Goal: Task Accomplishment & Management: Use online tool/utility

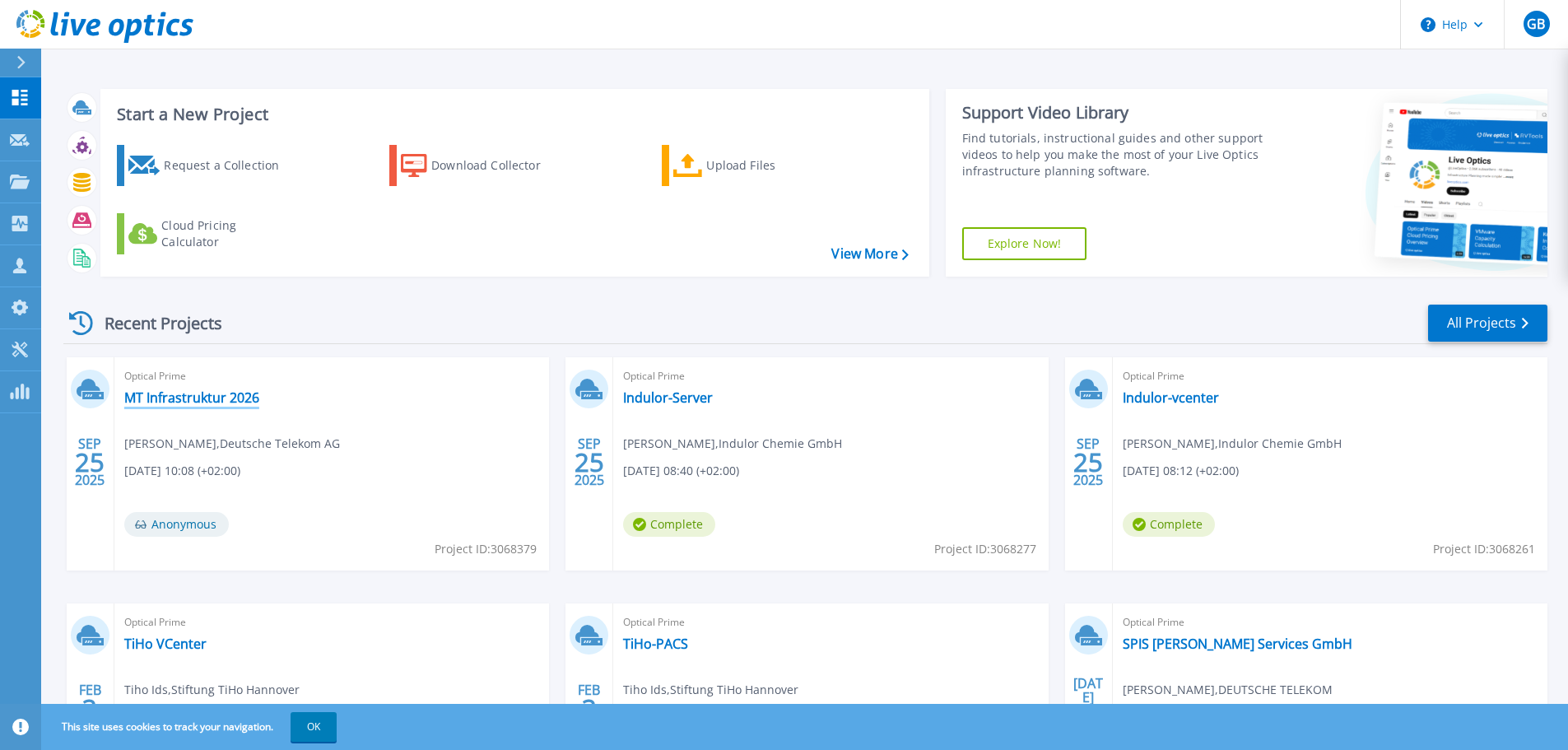
click at [212, 396] on link "MT Infrastruktur 2026" at bounding box center [192, 397] width 135 height 16
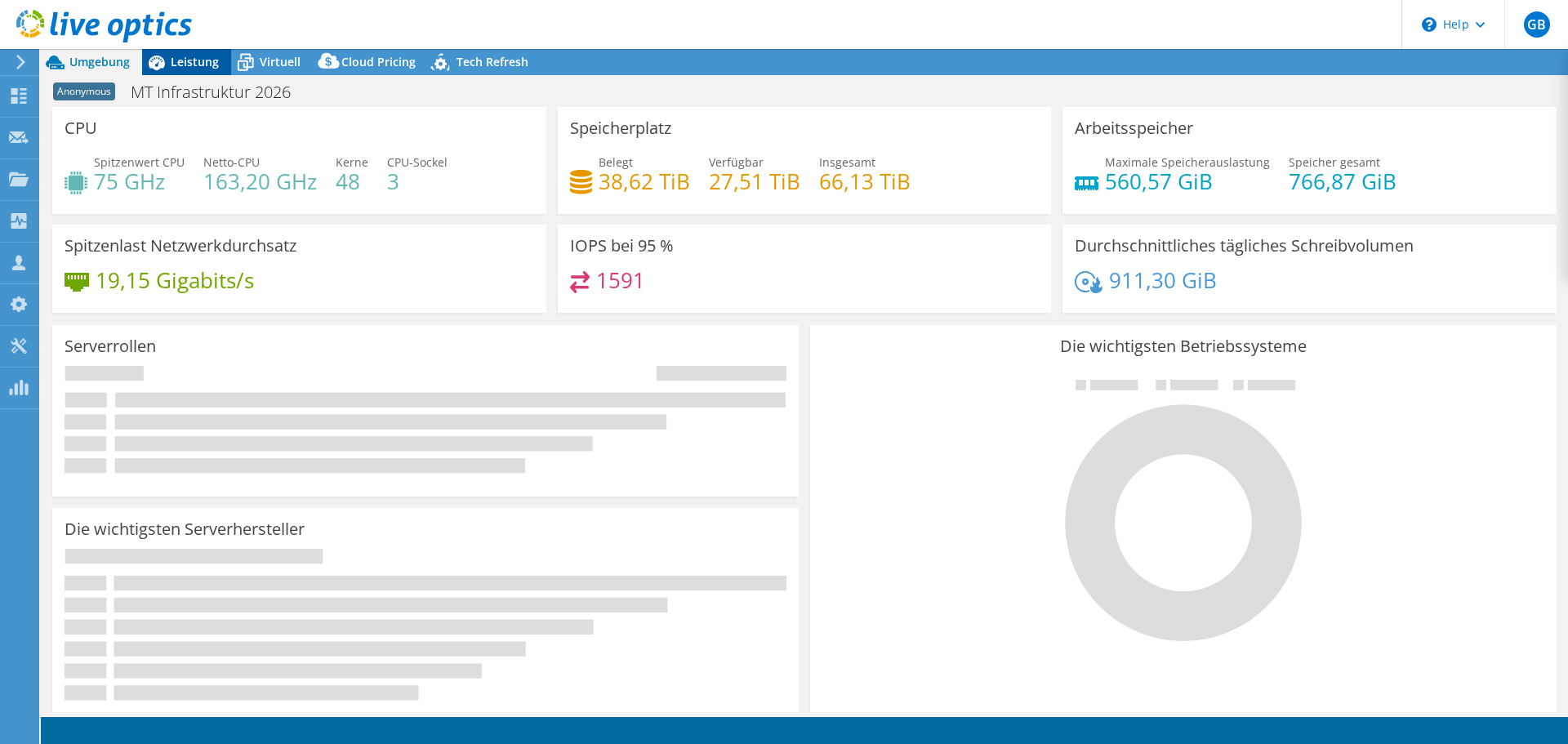
select select "USD"
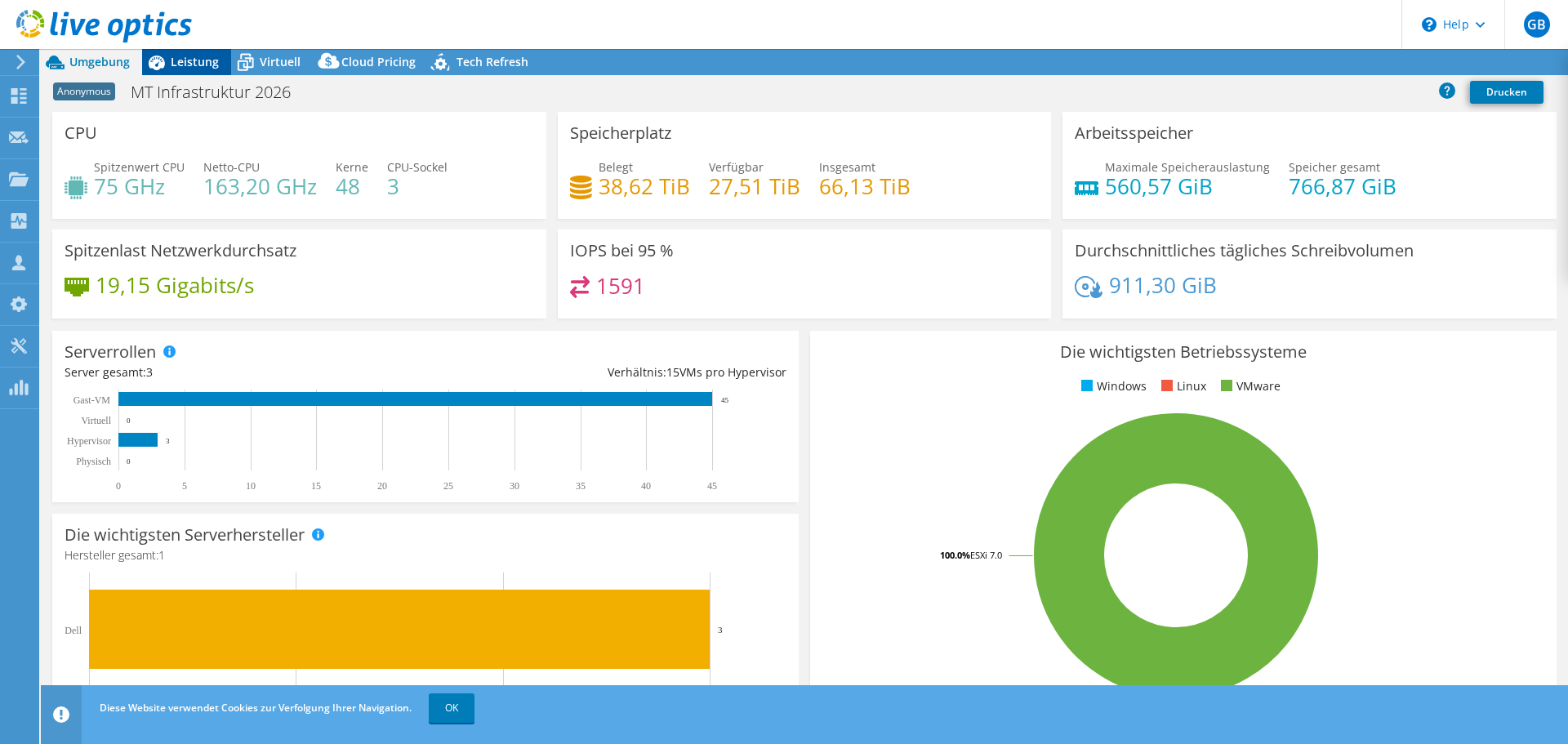
click at [189, 70] on div "Leistung" at bounding box center [186, 62] width 89 height 26
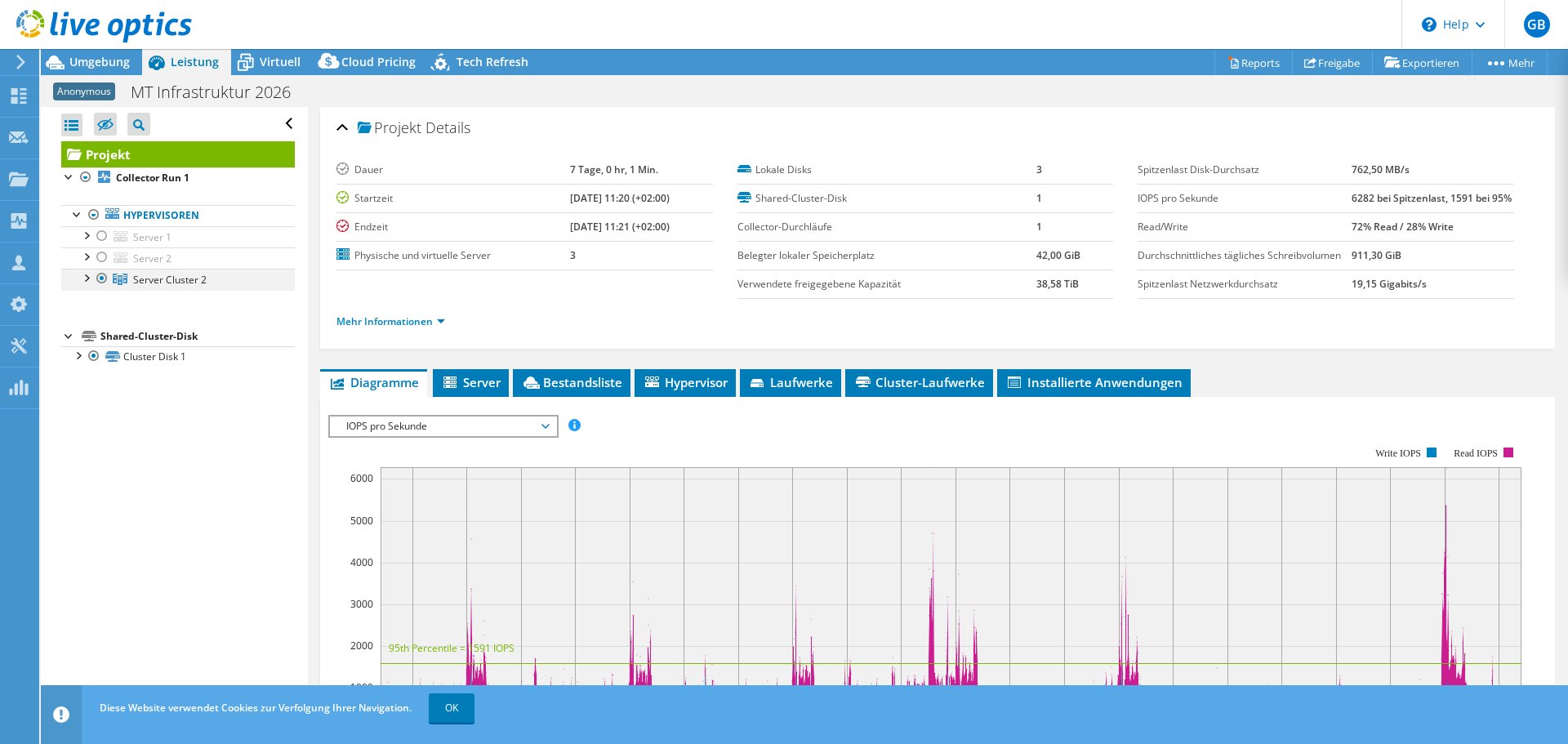
click at [88, 276] on div at bounding box center [85, 276] width 16 height 16
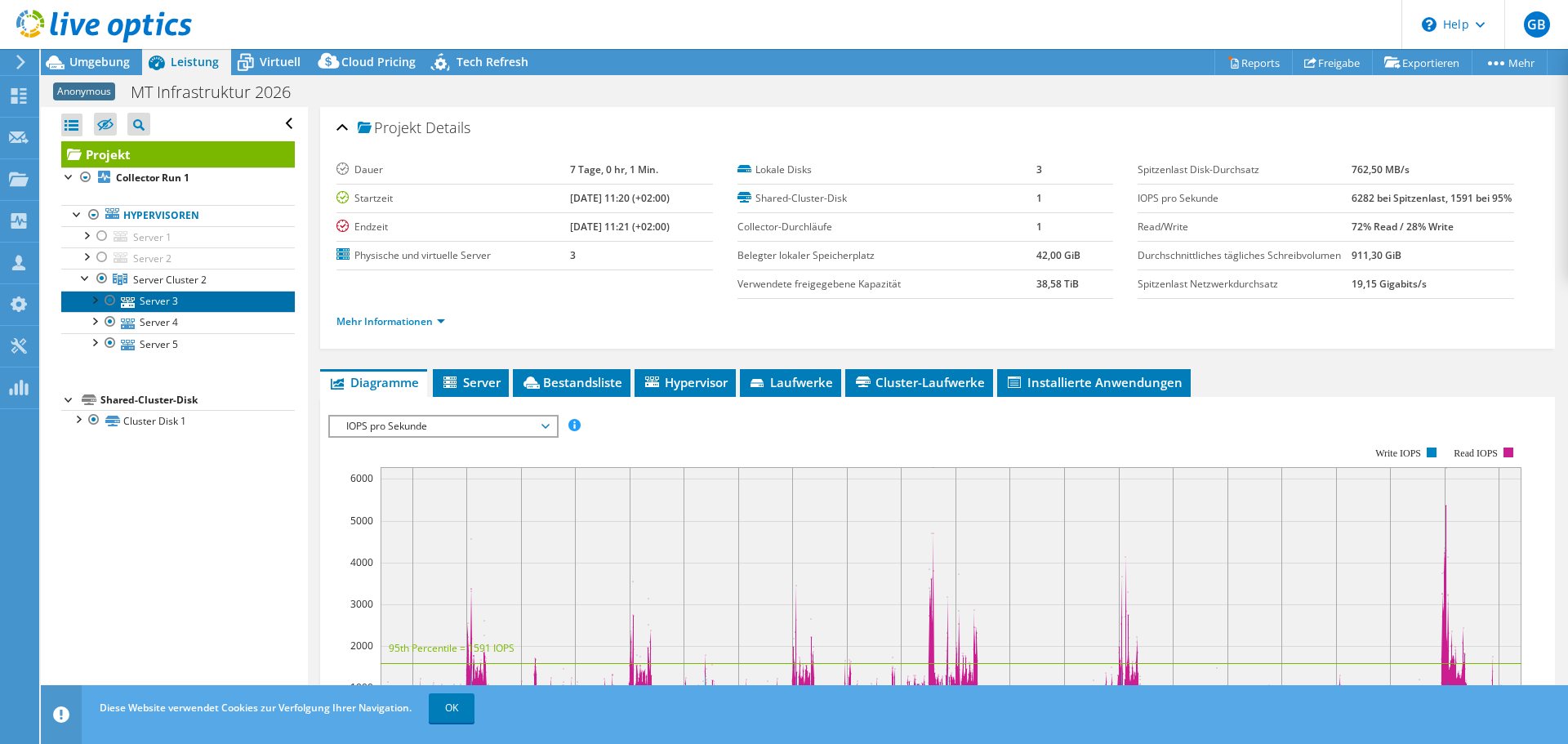
click at [165, 305] on link "Server 3" at bounding box center [178, 301] width 234 height 22
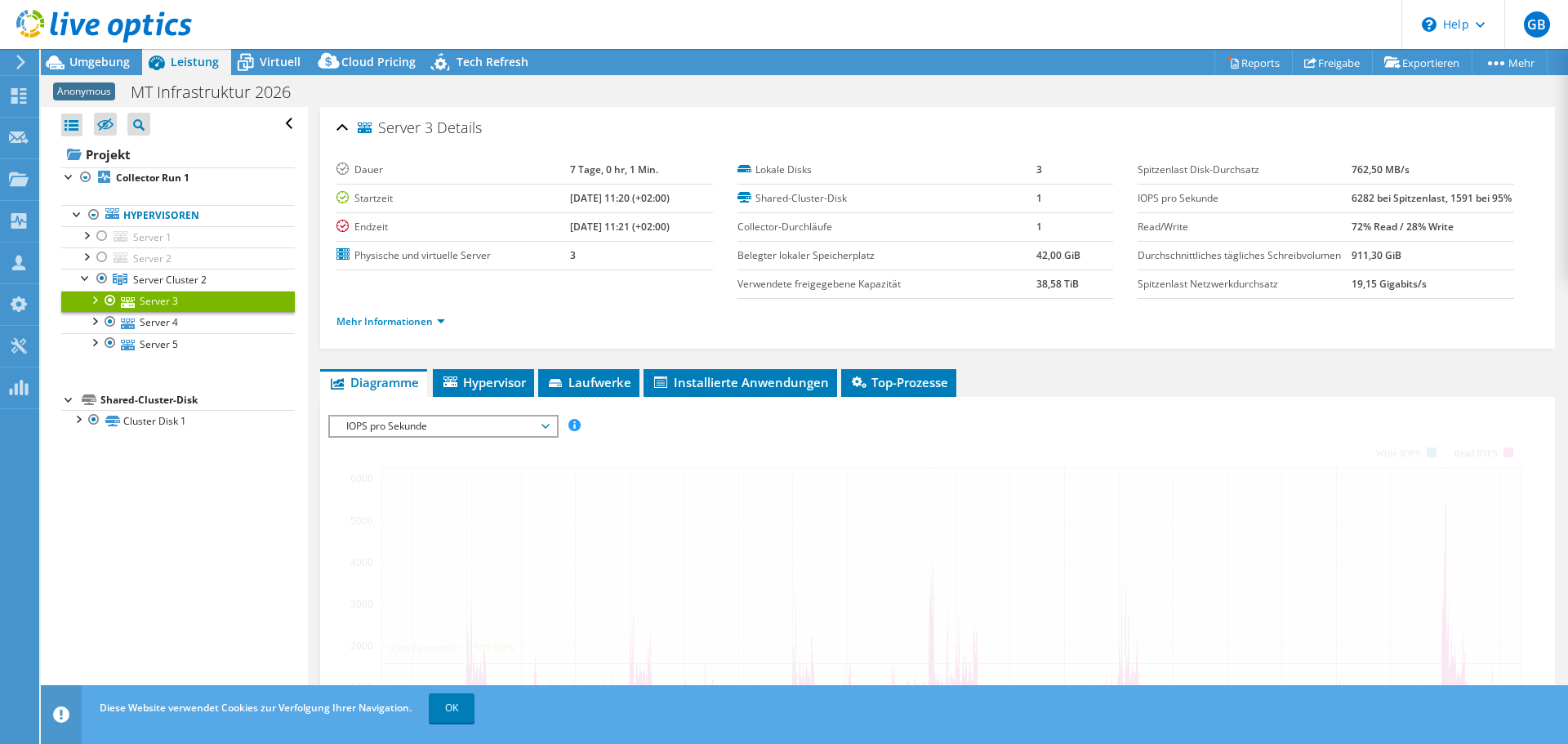
click at [165, 305] on link "Server 3" at bounding box center [178, 301] width 234 height 22
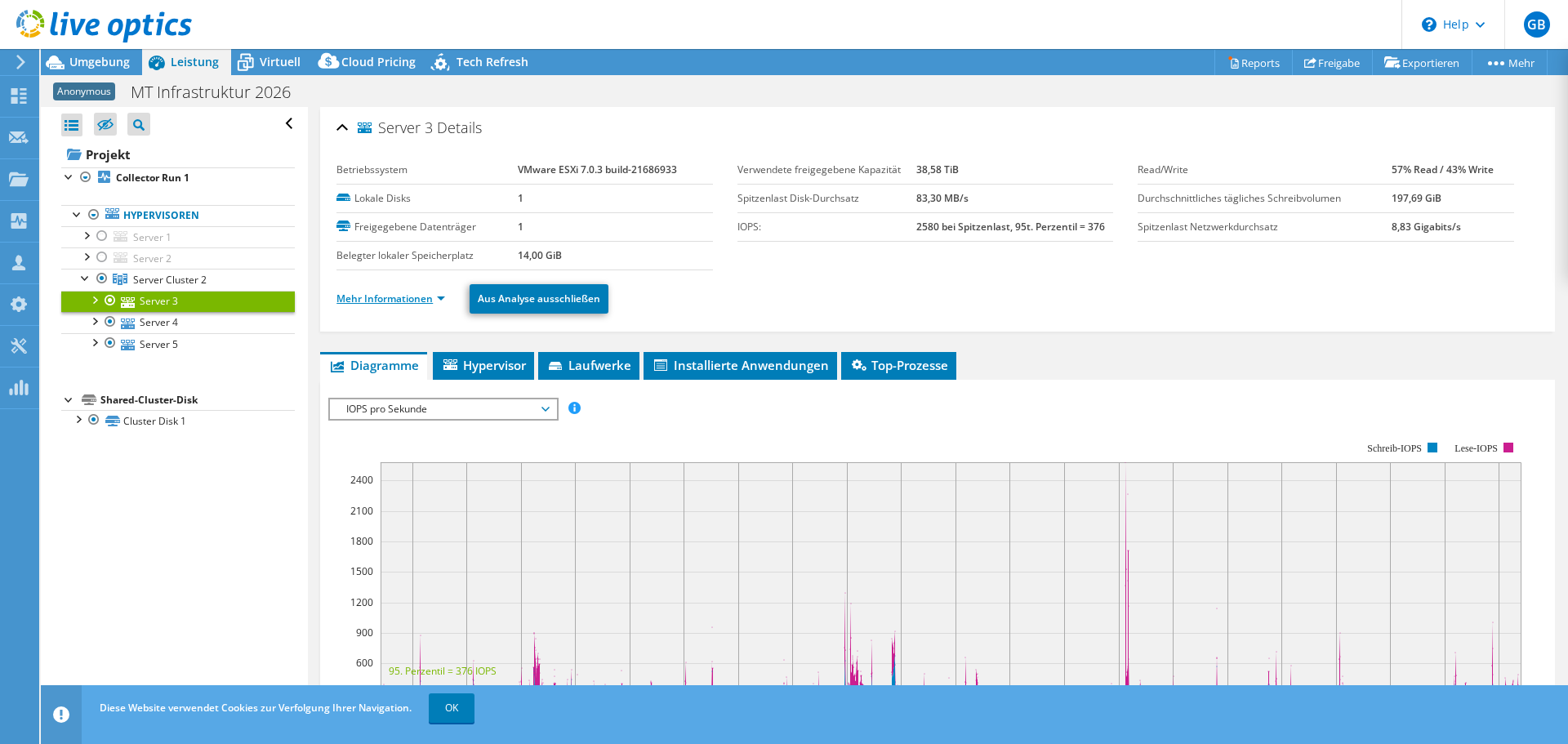
click at [428, 302] on link "Mehr Informationen" at bounding box center [390, 299] width 108 height 14
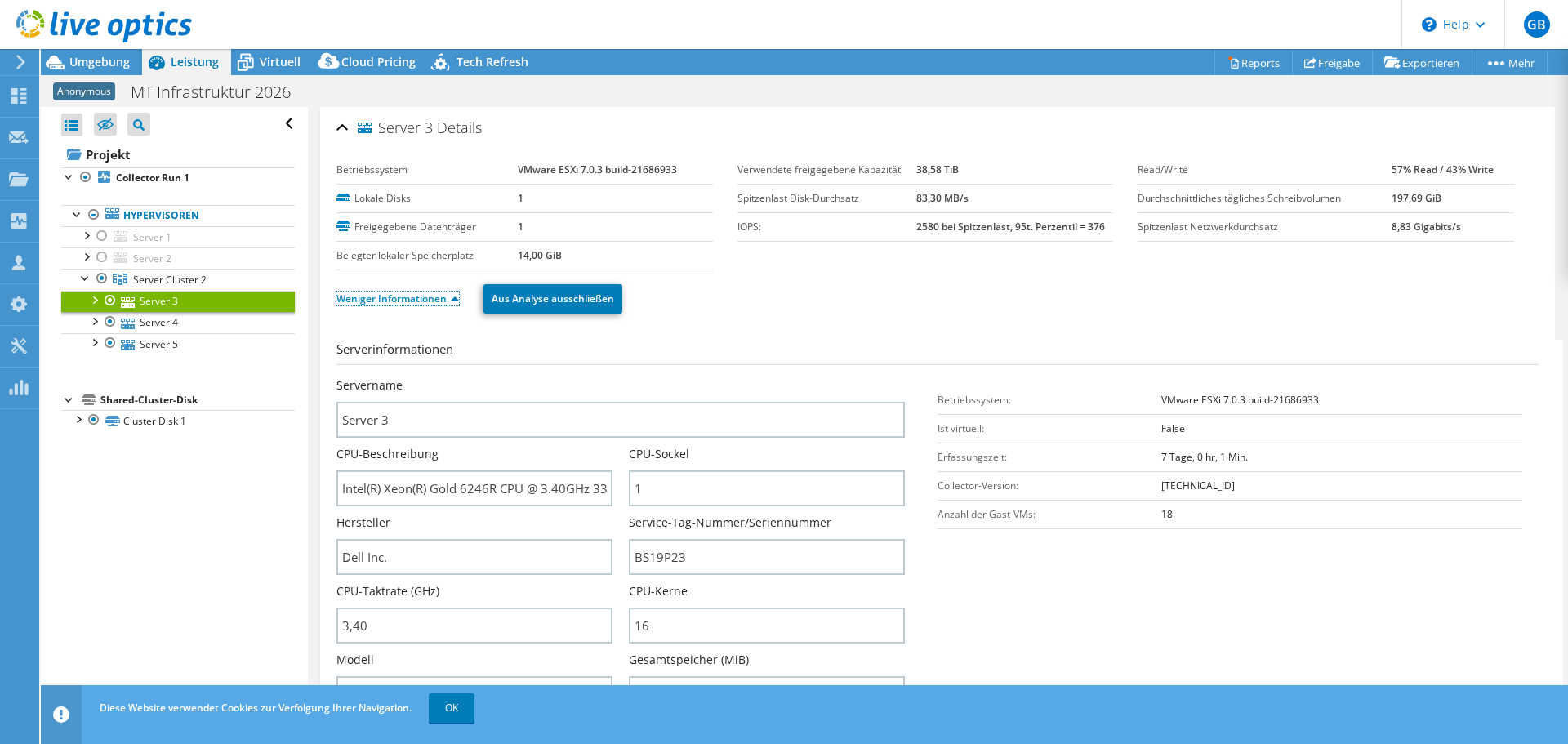
scroll to position [327, 0]
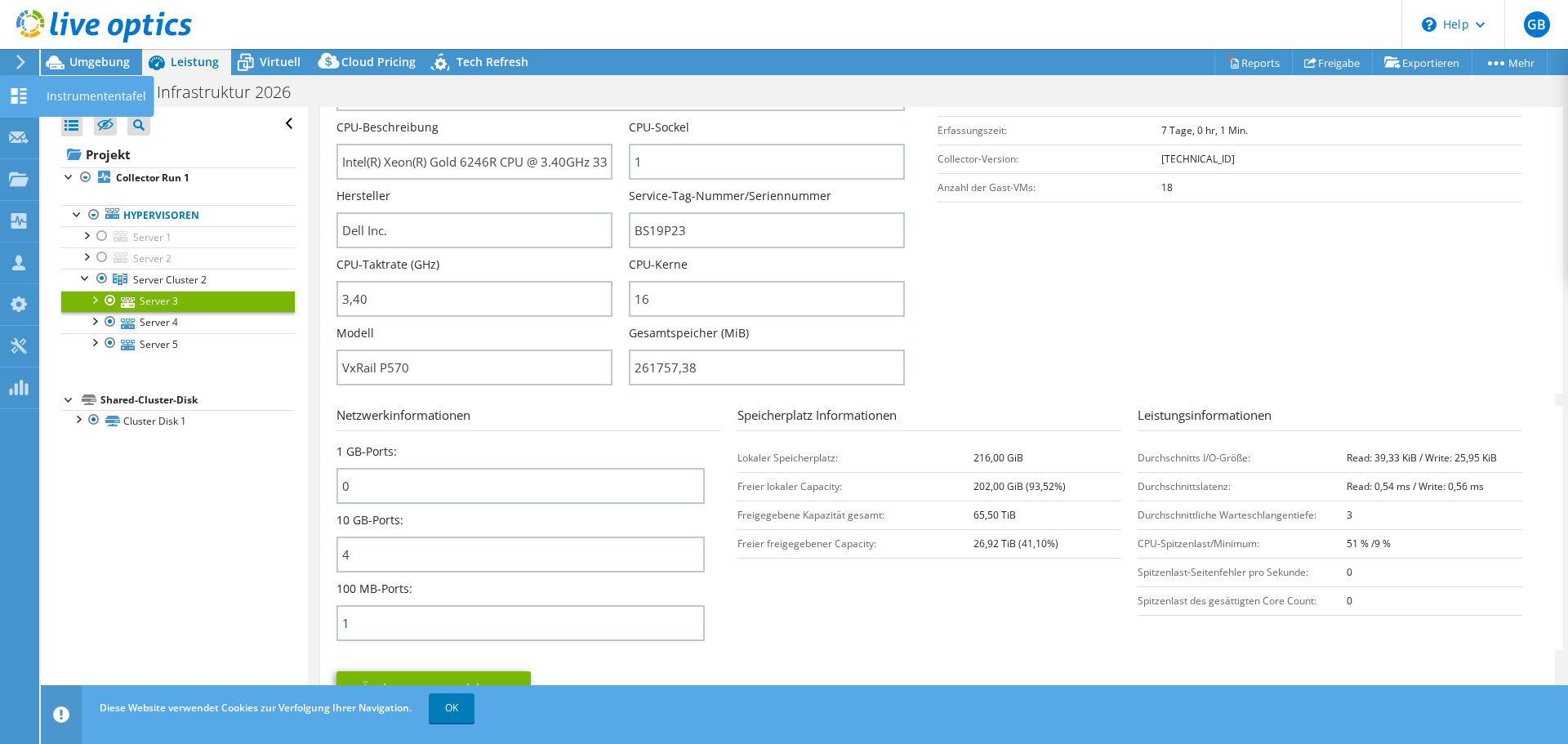
click at [17, 94] on use at bounding box center [19, 96] width 15 height 15
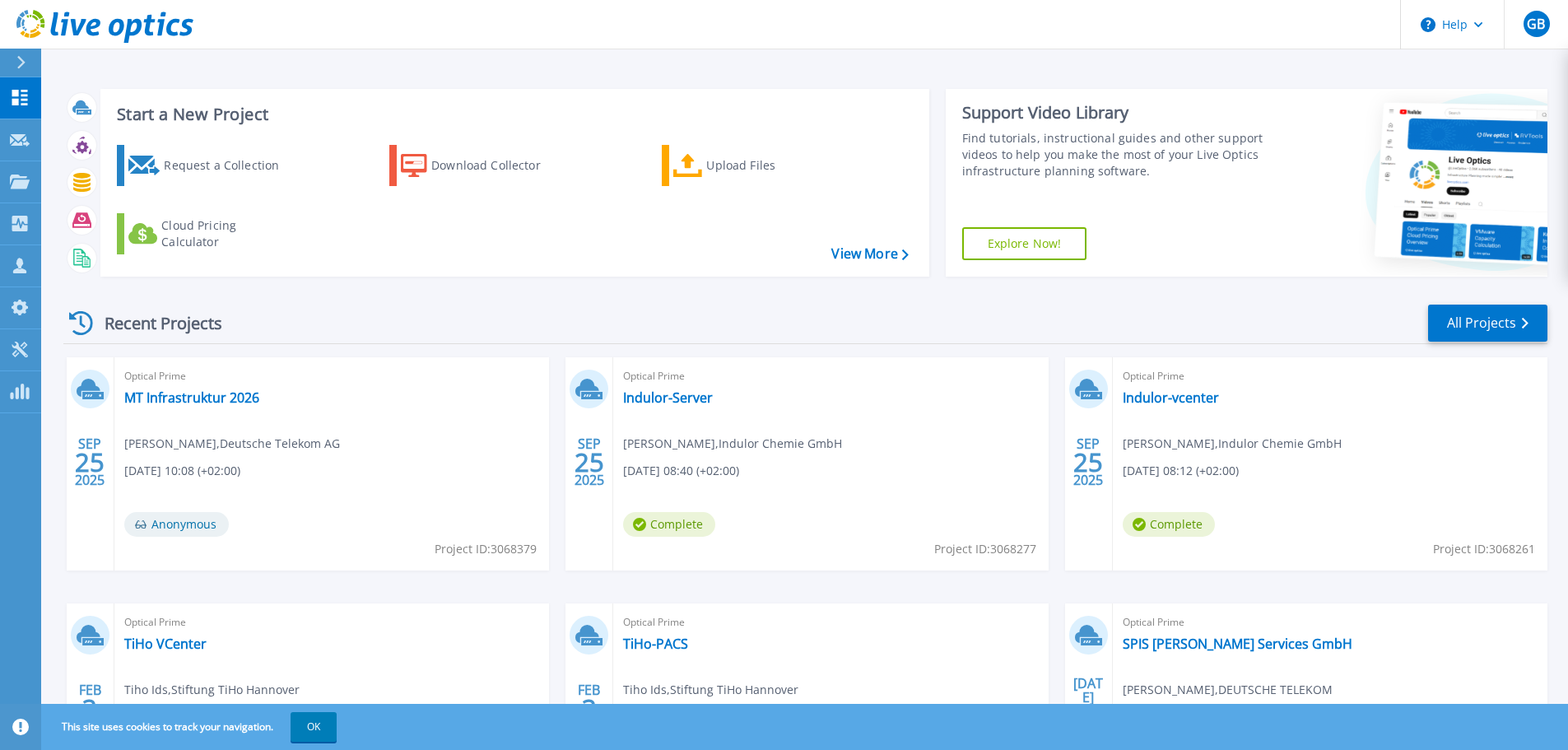
click at [229, 65] on div "Start a New Project Request a Collection Download Collector Upload Files Cloud …" at bounding box center [804, 431] width 1526 height 863
drag, startPoint x: 236, startPoint y: 163, endPoint x: 229, endPoint y: 178, distance: 16.6
drag, startPoint x: 229, startPoint y: 178, endPoint x: 517, endPoint y: 298, distance: 312.0
click at [535, 305] on div "Recent Projects All Projects" at bounding box center [805, 323] width 1484 height 41
click at [198, 171] on div "Request a Collection" at bounding box center [230, 165] width 132 height 33
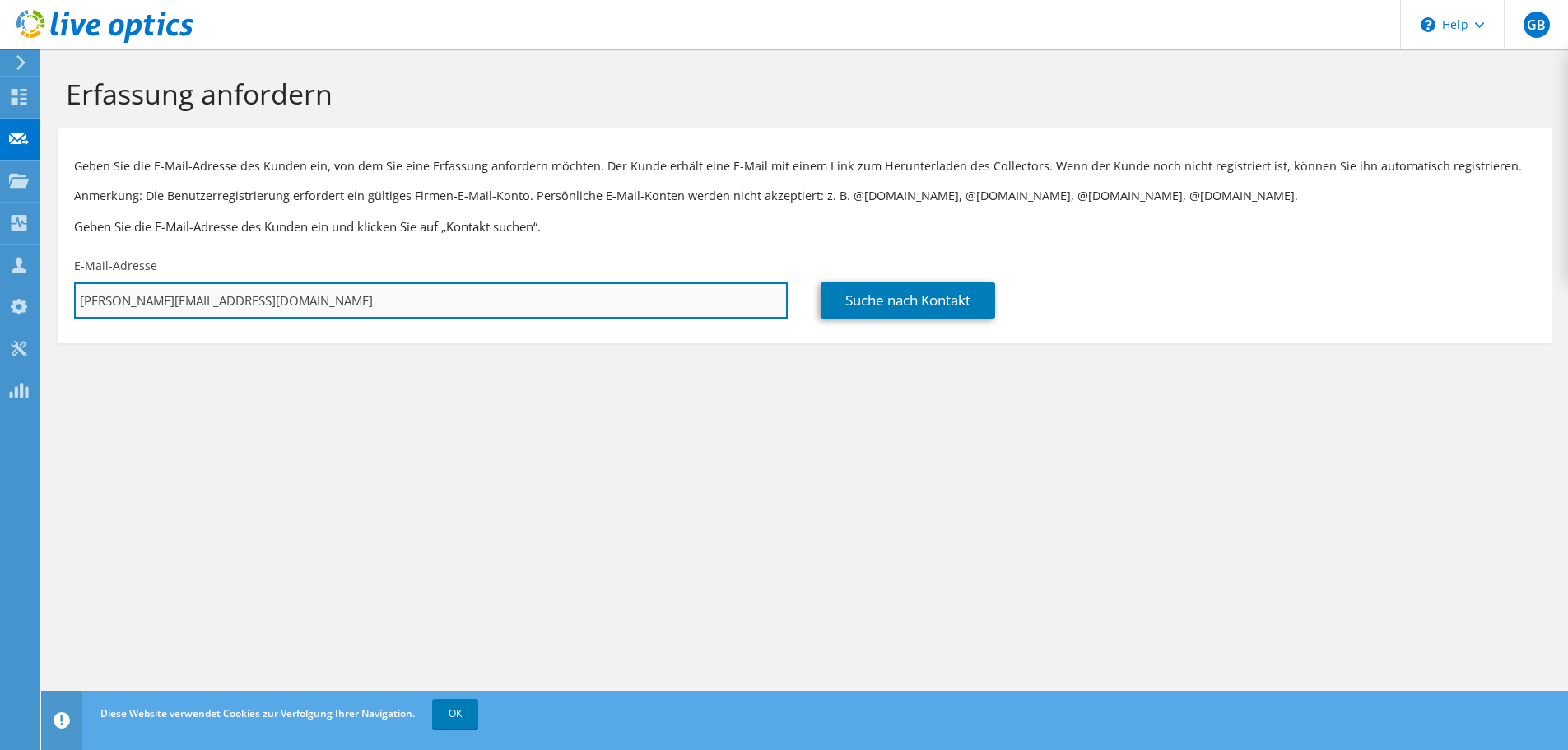
click at [142, 306] on input "[PERSON_NAME][EMAIL_ADDRESS][PERSON_NAME][DOMAIN_NAME]" at bounding box center [431, 300] width 714 height 36
drag, startPoint x: 276, startPoint y: 309, endPoint x: 52, endPoint y: 277, distance: 226.3
click at [52, 277] on section "Erfassung anfordern Geben Sie die E-Mail-Adresse des Kunden ein, von dem Sie ei…" at bounding box center [804, 237] width 1526 height 376
paste input "s.waldenmeier@humbaur.com"
type input "s.waldenmeier@humbaur.com"
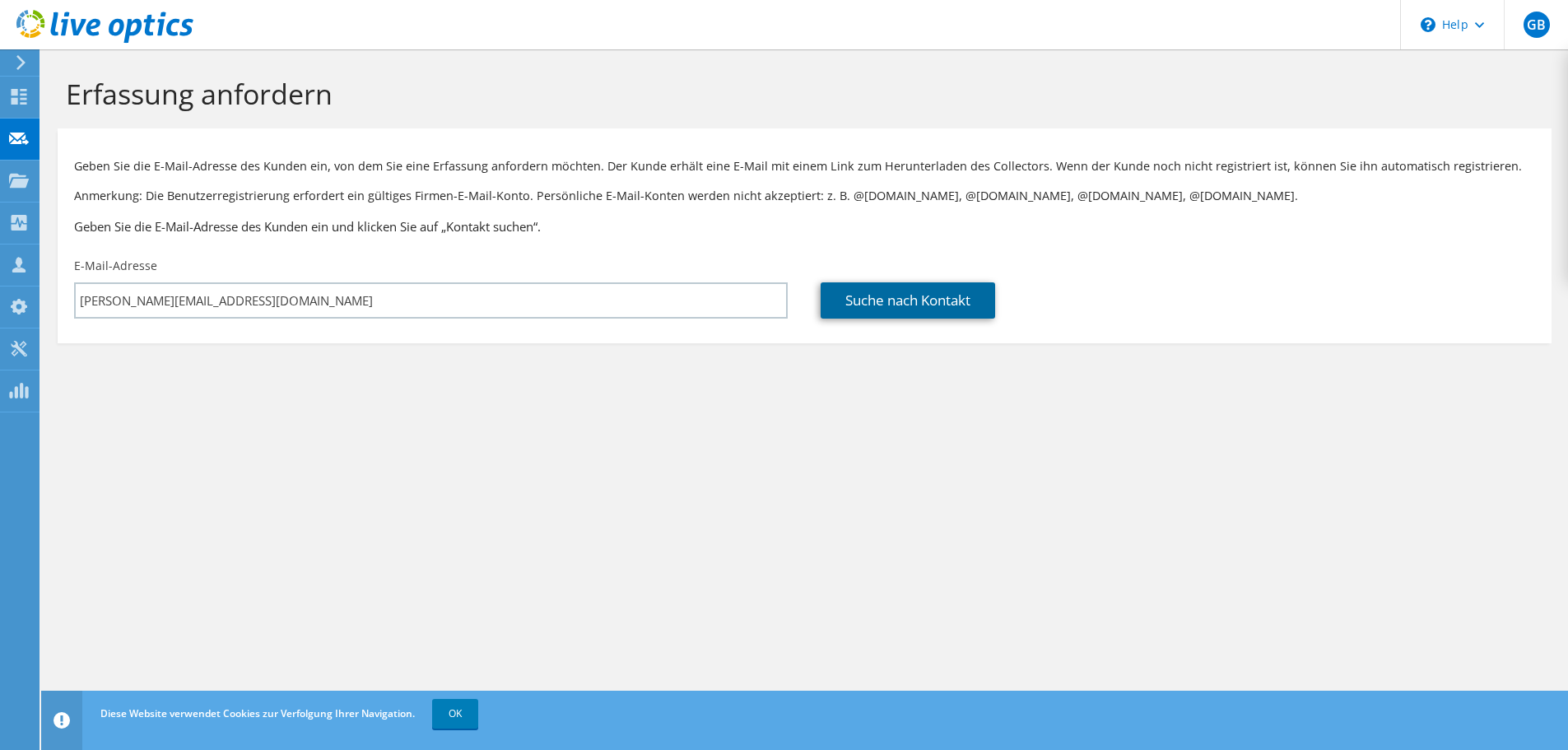
click at [917, 297] on link "Suche nach Kontakt" at bounding box center [907, 300] width 175 height 36
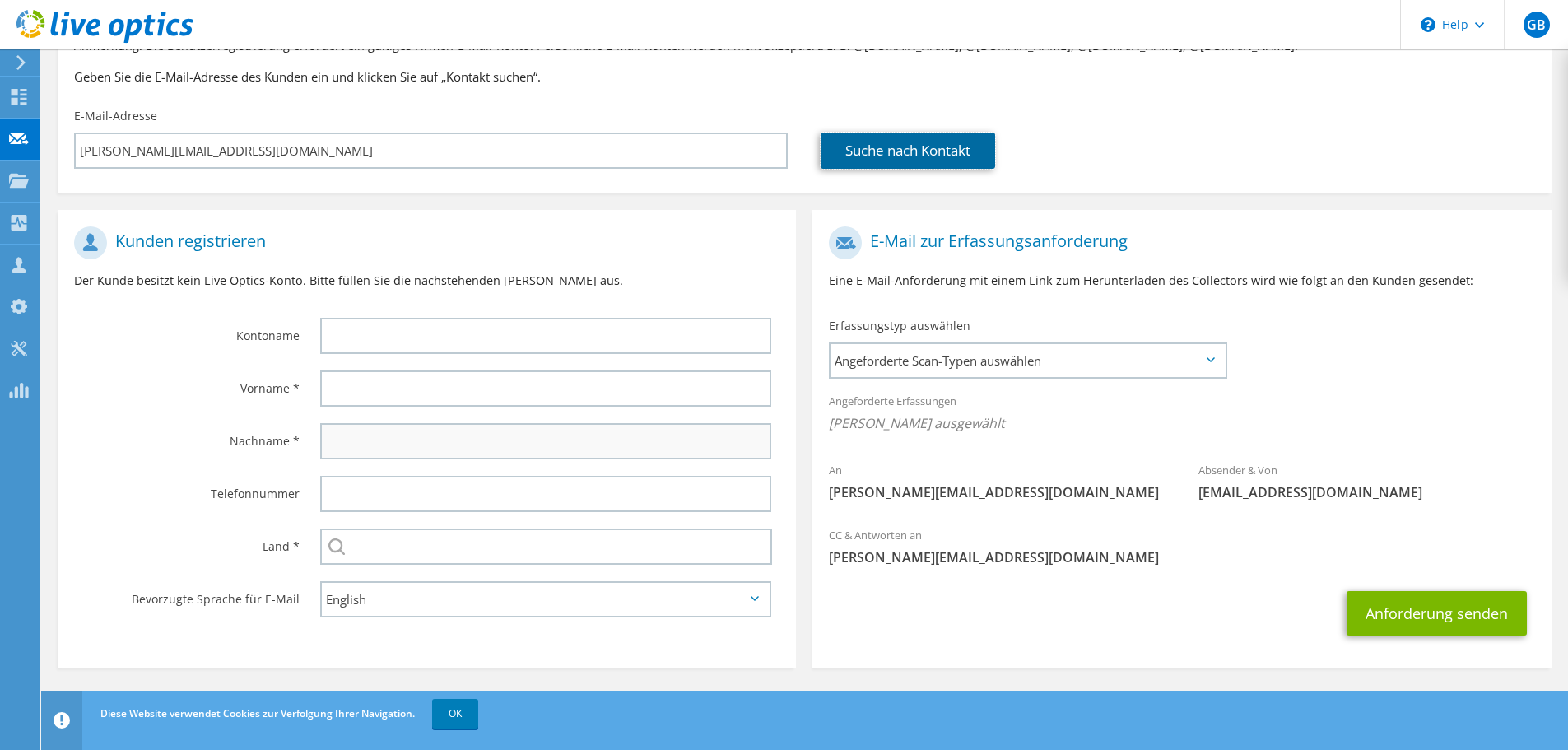
scroll to position [151, 0]
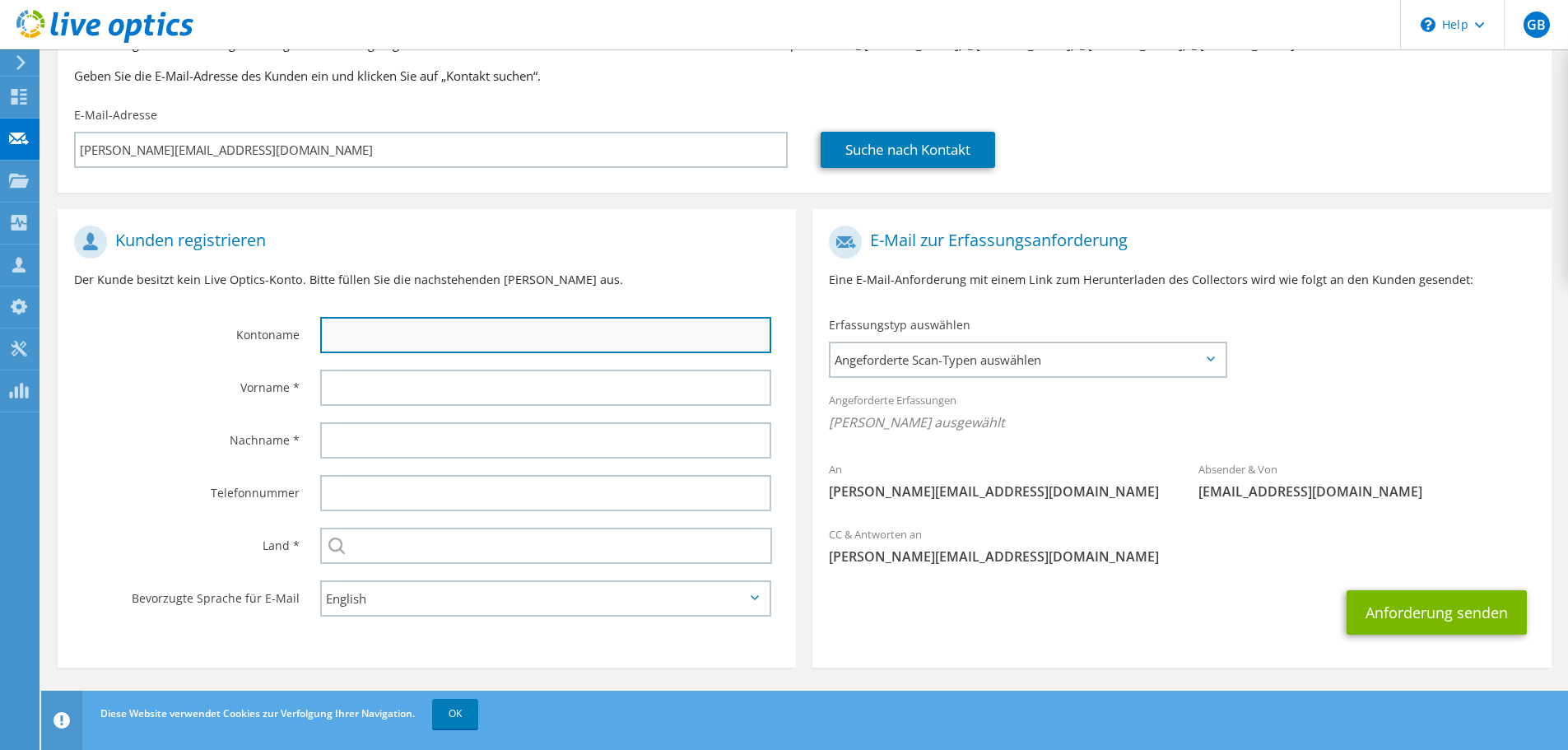
click at [457, 328] on input "text" at bounding box center [545, 335] width 451 height 36
click at [145, 378] on label "Vorname *" at bounding box center [187, 383] width 226 height 27
click at [376, 338] on input "text" at bounding box center [545, 335] width 451 height 36
paste input "Humbaur GmbH"
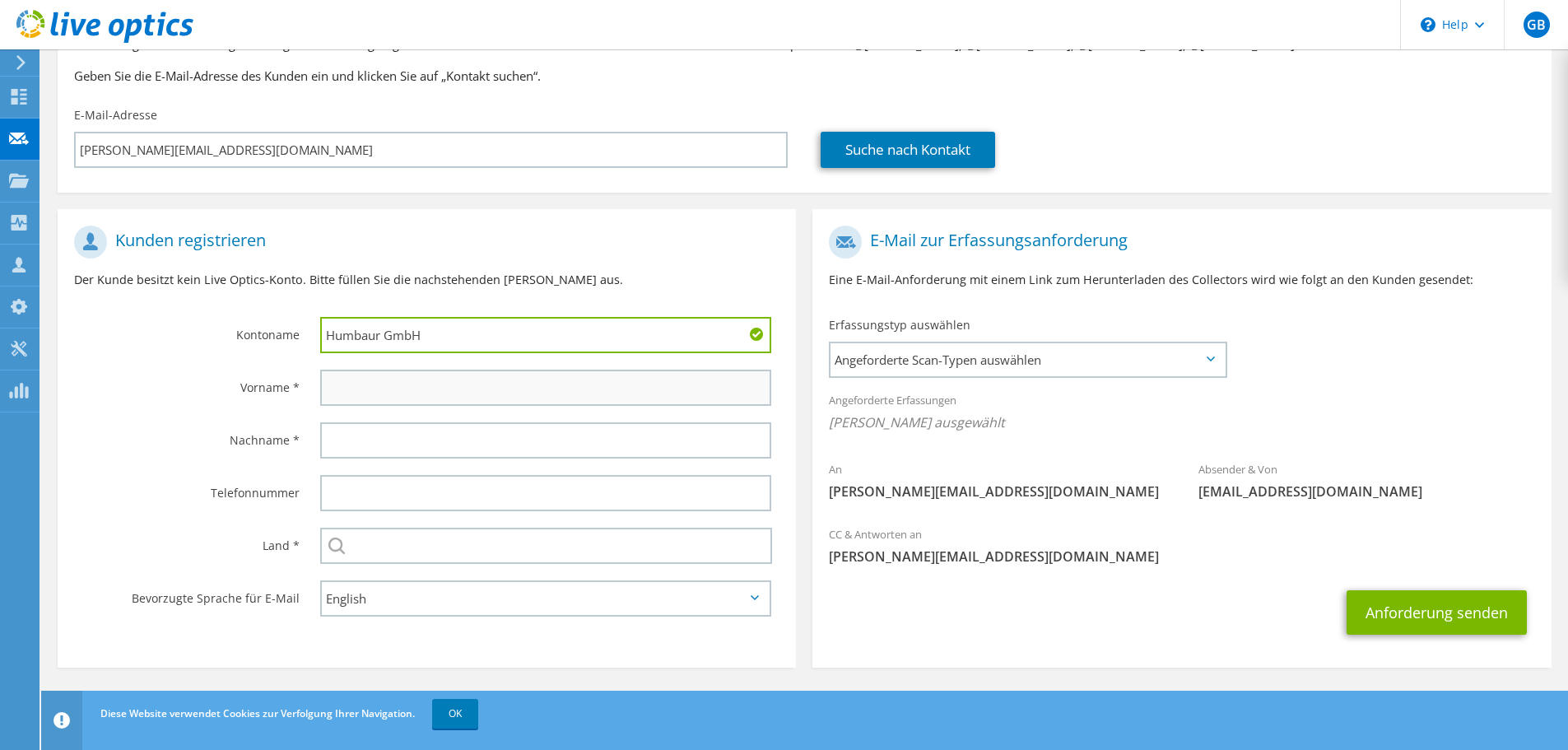
type input "Humbaur GmbH"
click at [368, 386] on input "text" at bounding box center [545, 387] width 451 height 36
click at [426, 393] on input "text" at bounding box center [545, 387] width 451 height 36
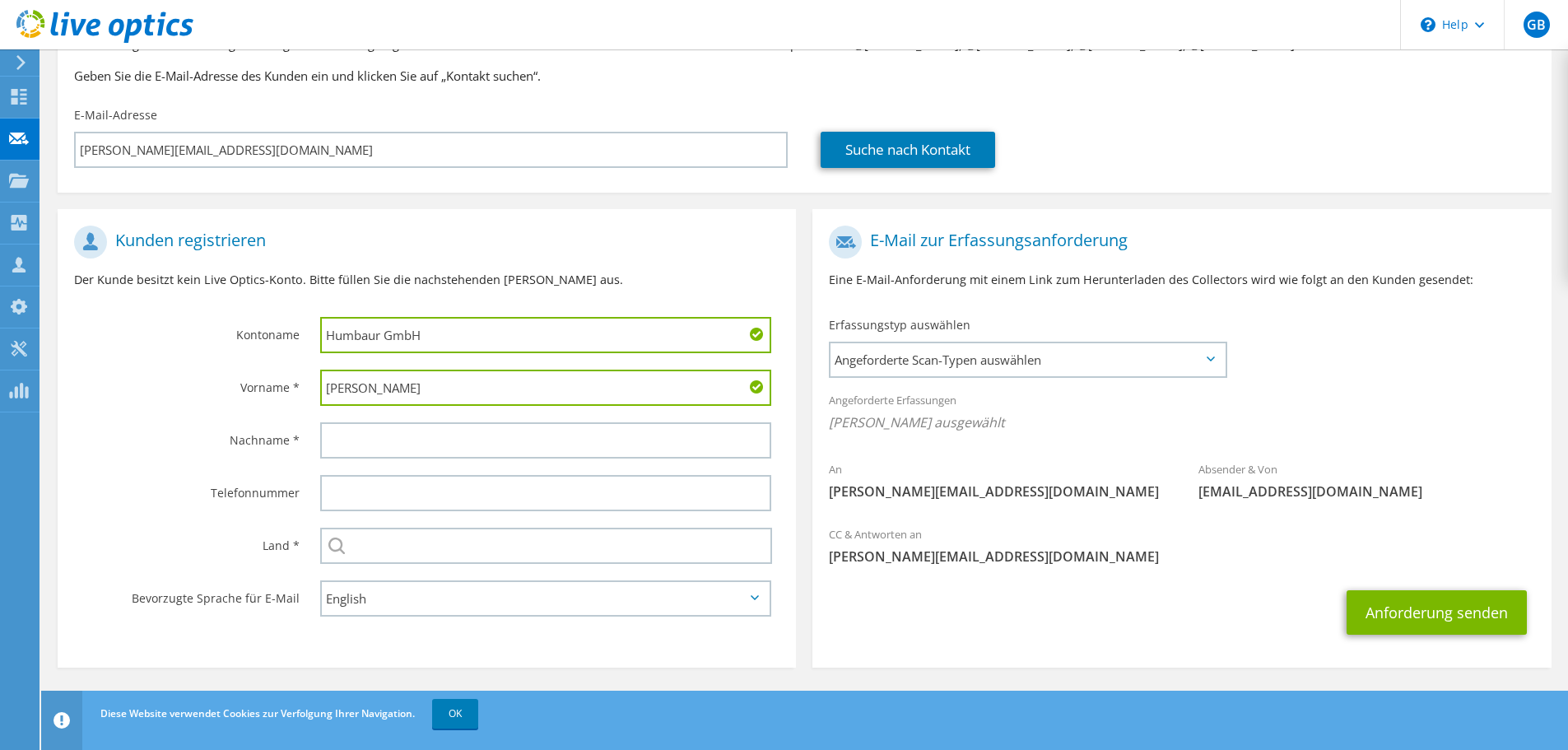
type input "Sebastian"
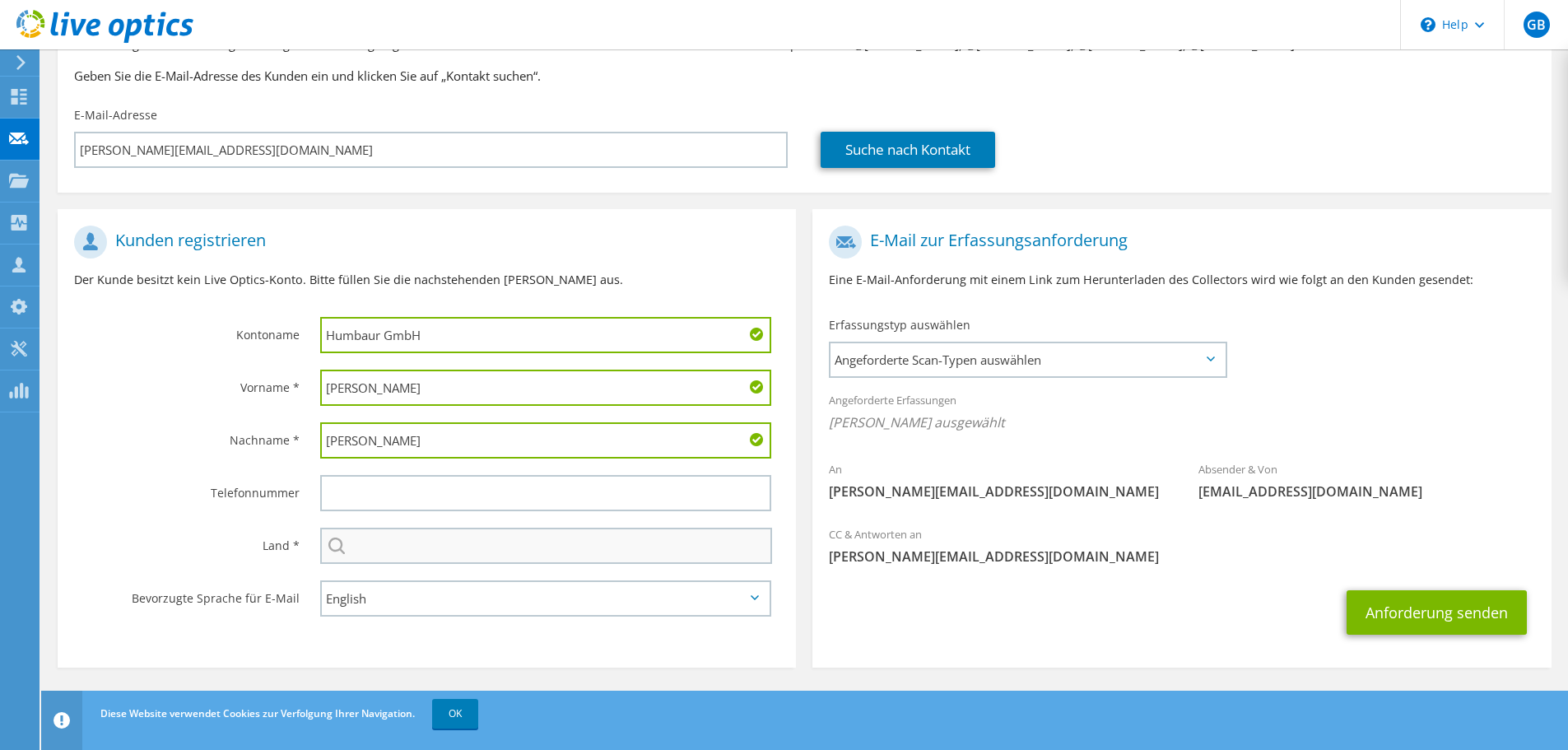
type input "Waldenmeier"
click at [372, 543] on input "text" at bounding box center [546, 546] width 452 height 36
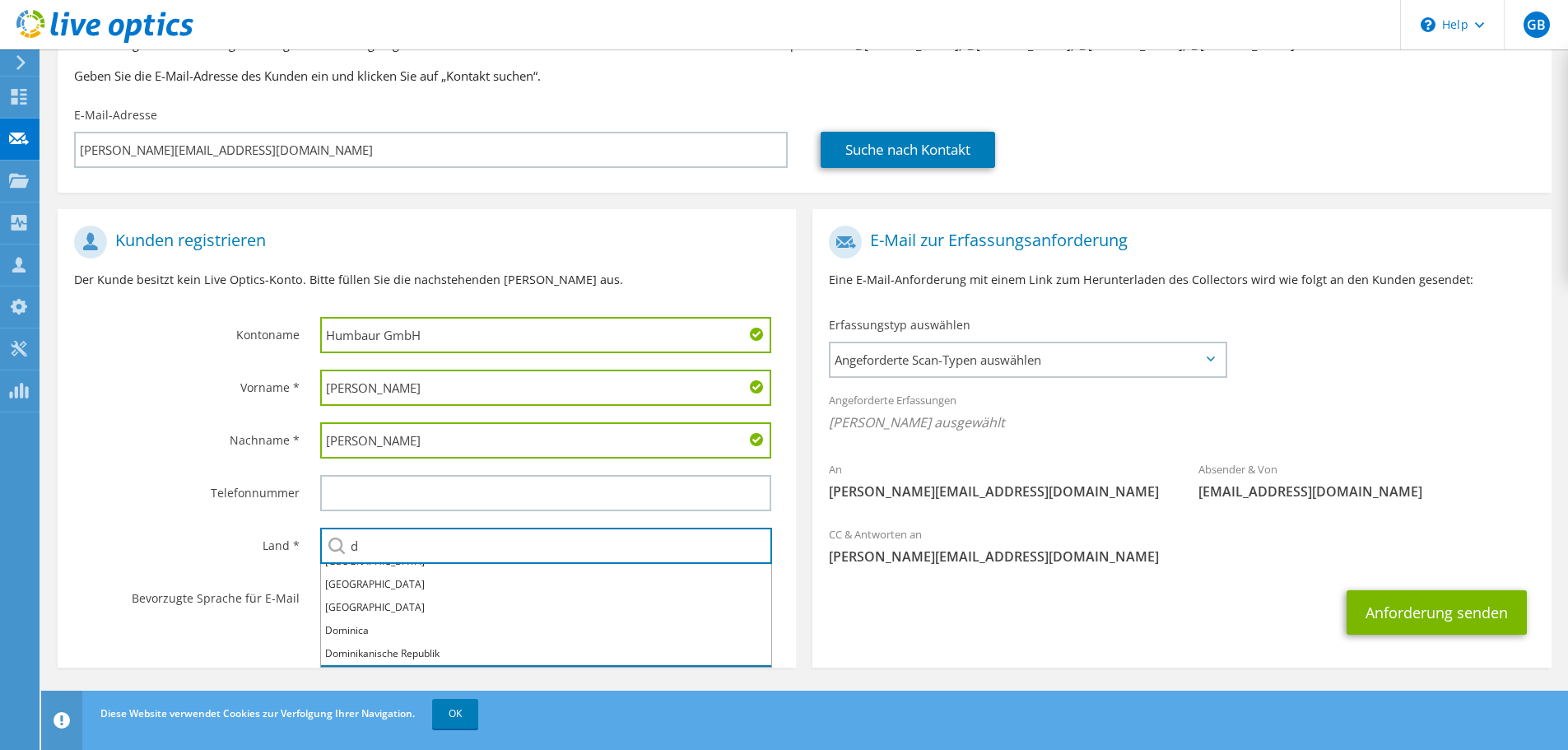
scroll to position [83, 0]
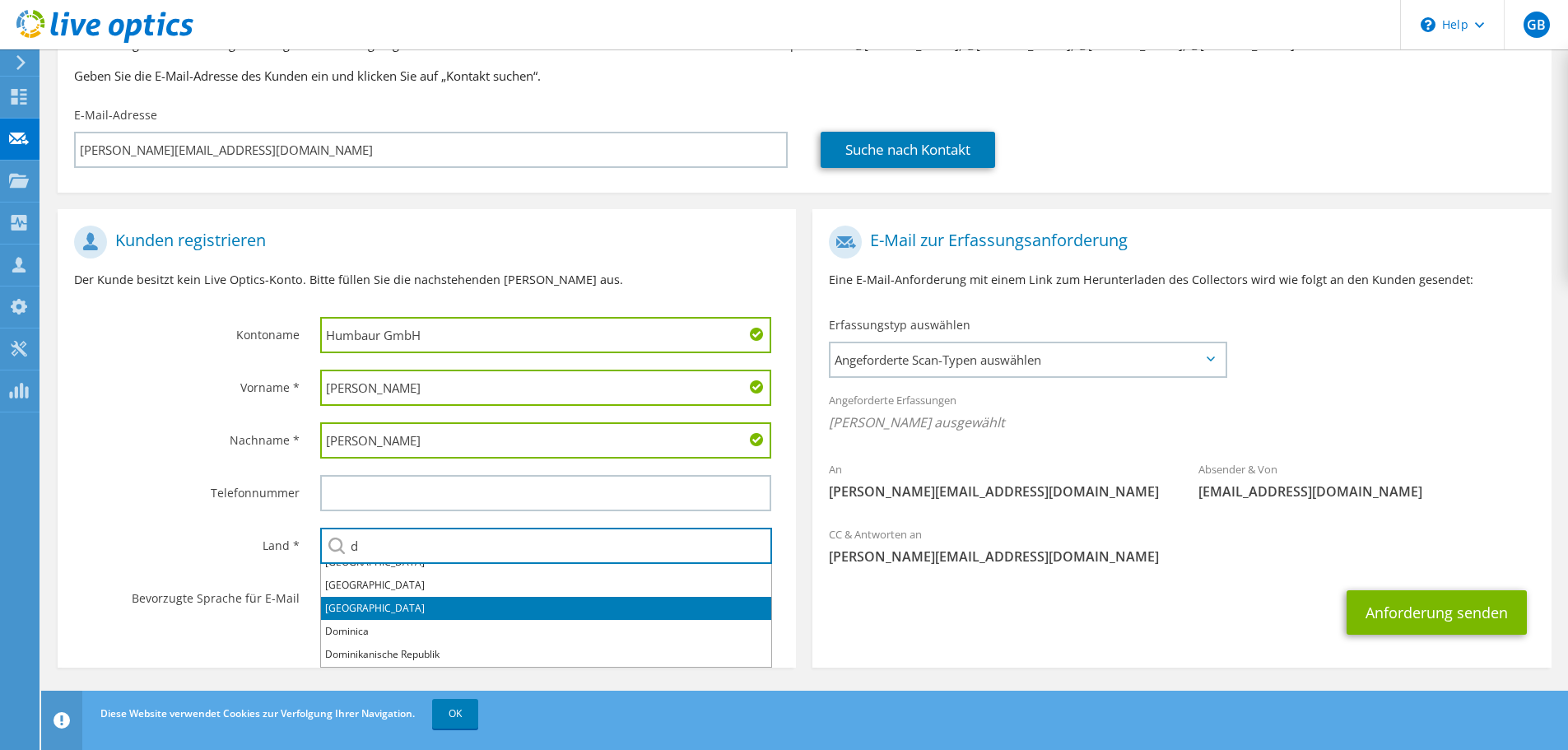
click at [392, 609] on li "Deutschland" at bounding box center [546, 609] width 450 height 23
type input "Deutschland"
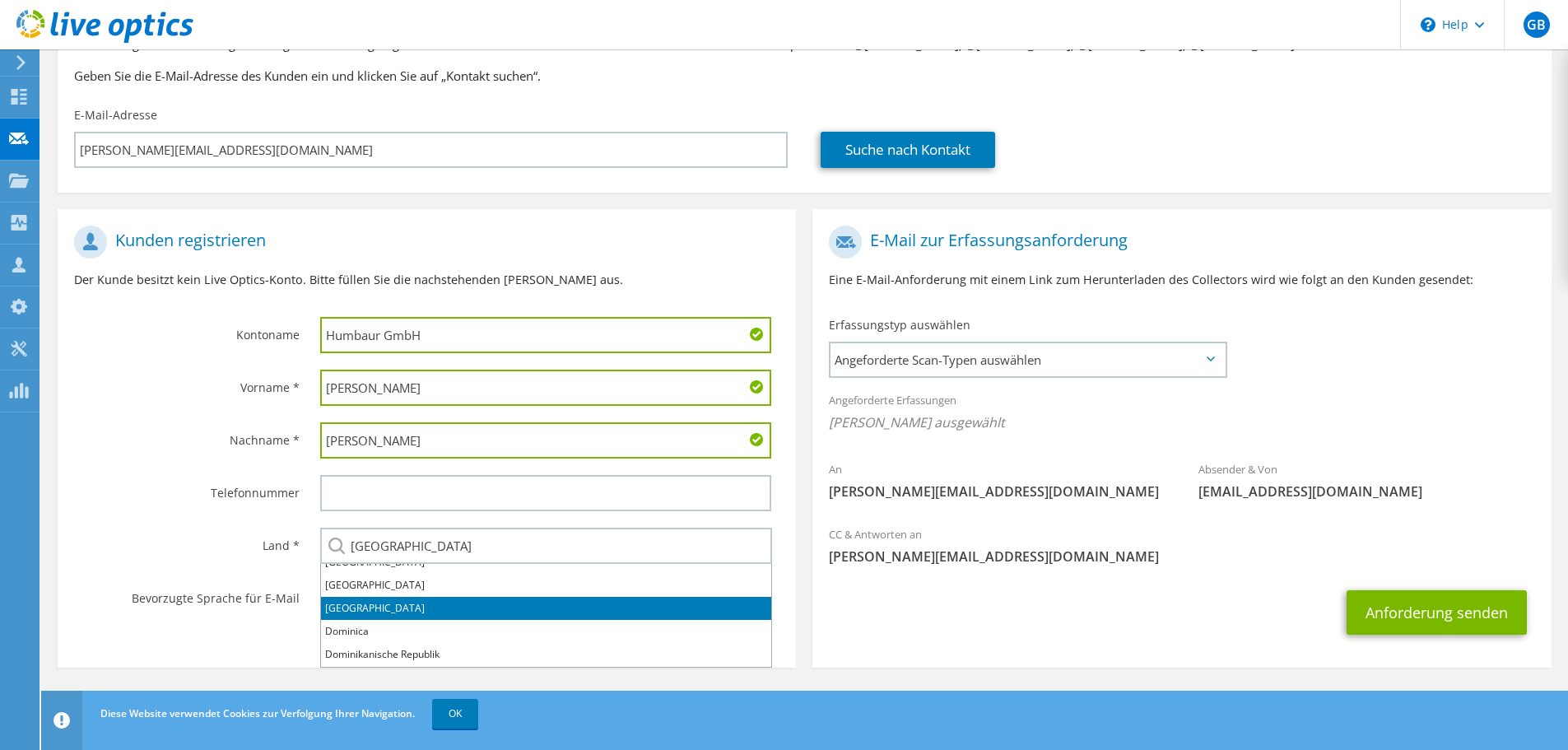
click at [392, 609] on select "English Deutsch Español Français Italiano Polski Português Русский 한국어 中文 日本語" at bounding box center [545, 598] width 451 height 36
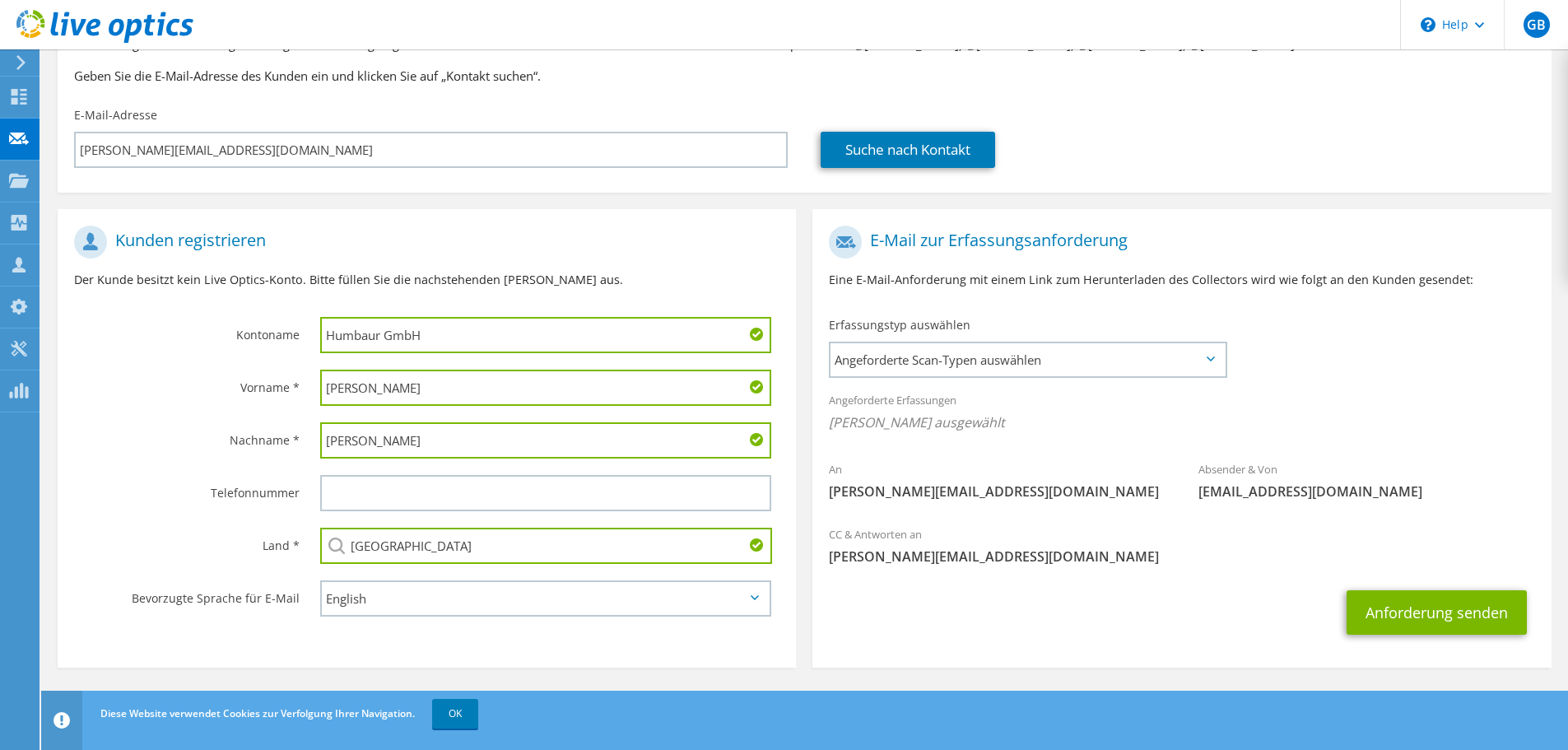
click at [441, 645] on section "Kunden registrieren Der Kunde besitzt kein Live Optics-Konto. Bitte füllen Sie …" at bounding box center [427, 438] width 738 height 459
click at [494, 641] on section "Kunden registrieren Der Kunde besitzt kein Live Optics-Konto. Bitte füllen Sie …" at bounding box center [427, 438] width 738 height 459
click at [1210, 354] on span "Angeforderte Scan-Typen auswählen" at bounding box center [1027, 360] width 394 height 33
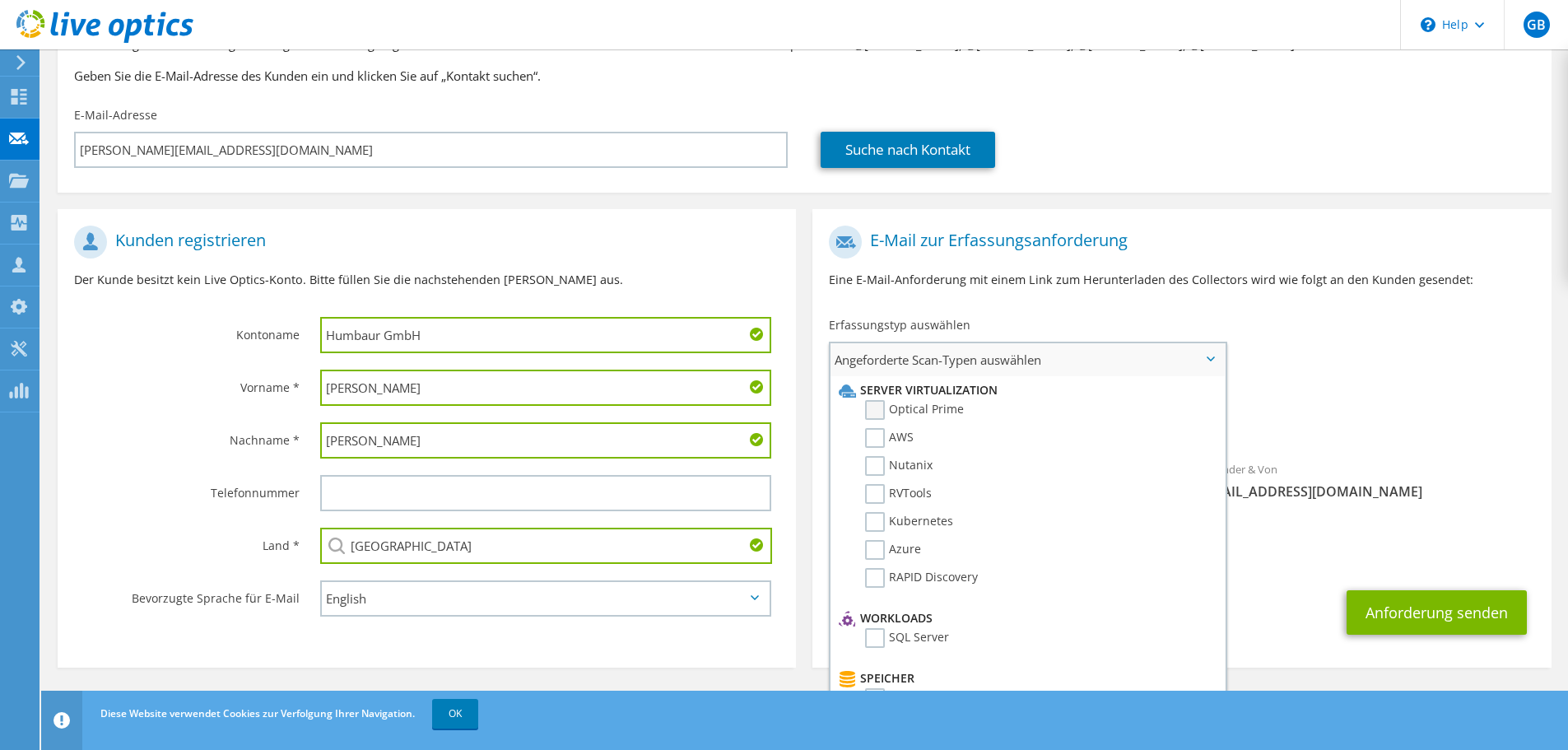
click at [873, 405] on label "Optical Prime" at bounding box center [914, 409] width 99 height 20
click at [0, 0] on input "Optical Prime" at bounding box center [0, 0] width 0 height 0
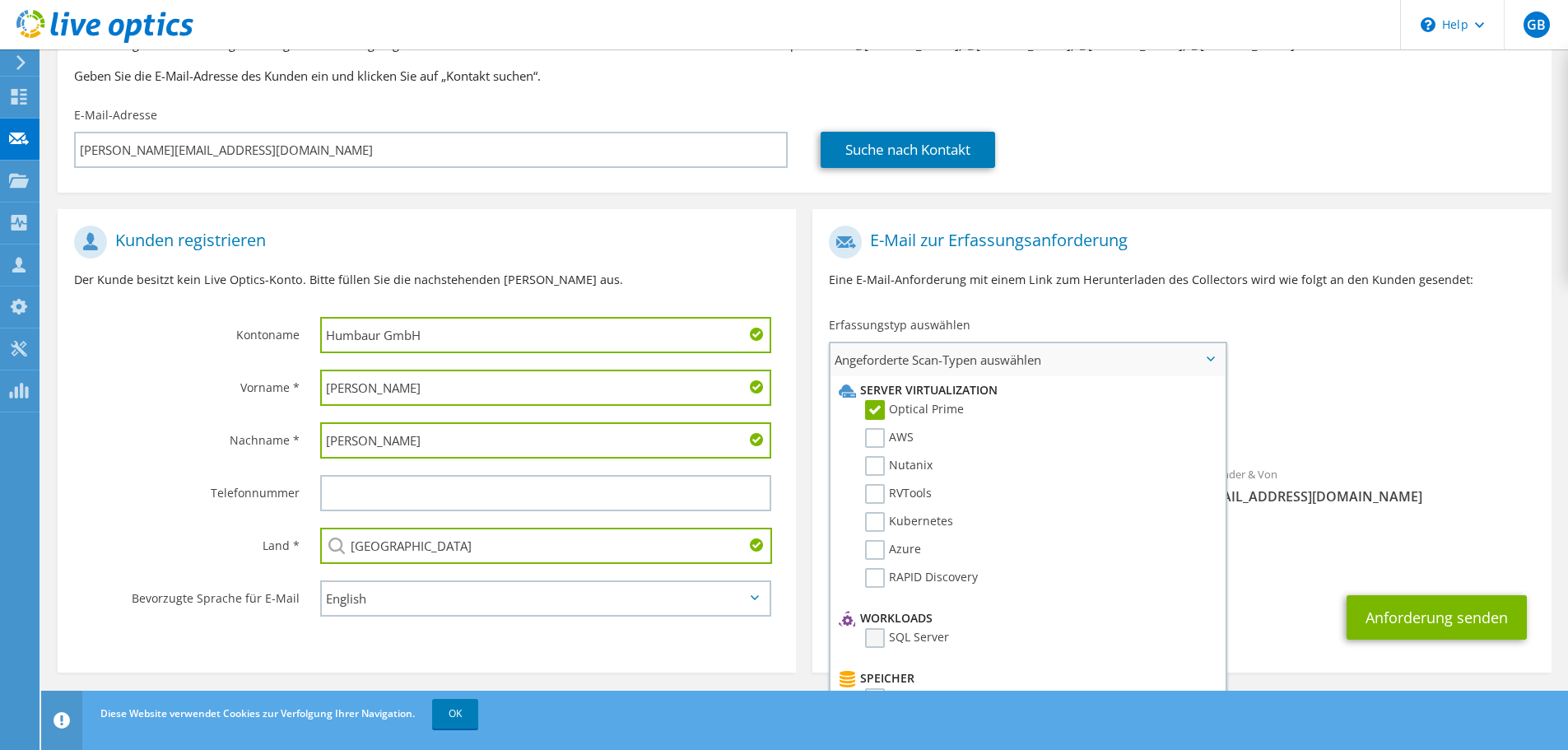
click at [874, 642] on label "SQL Server" at bounding box center [906, 638] width 84 height 20
click at [0, 0] on input "SQL Server" at bounding box center [0, 0] width 0 height 0
click at [1242, 365] on div "Erfassungstyp auswählen Angeforderte Scan-Typen auswählen Server Virtualization…" at bounding box center [1027, 346] width 430 height 74
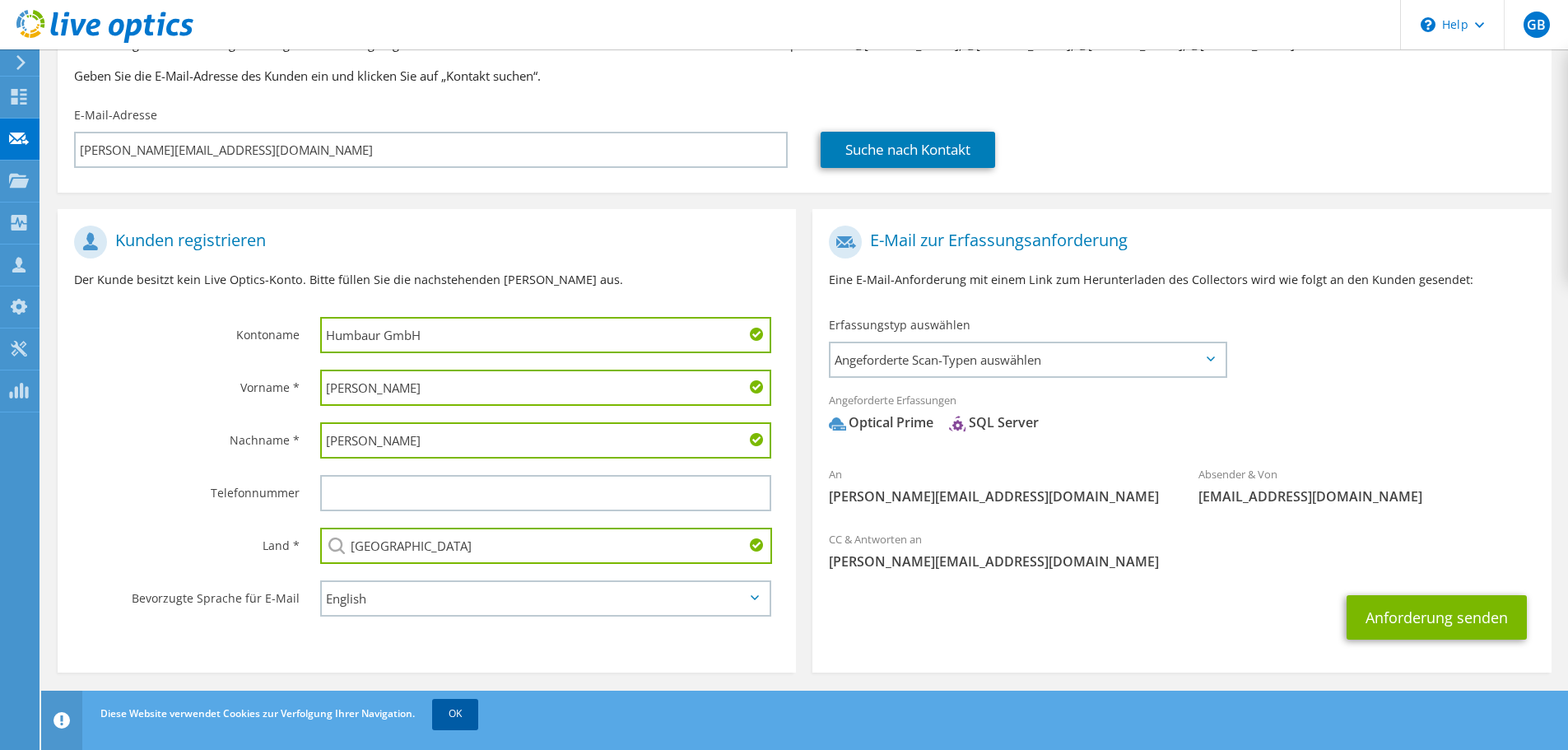
click at [455, 714] on link "OK" at bounding box center [455, 713] width 47 height 29
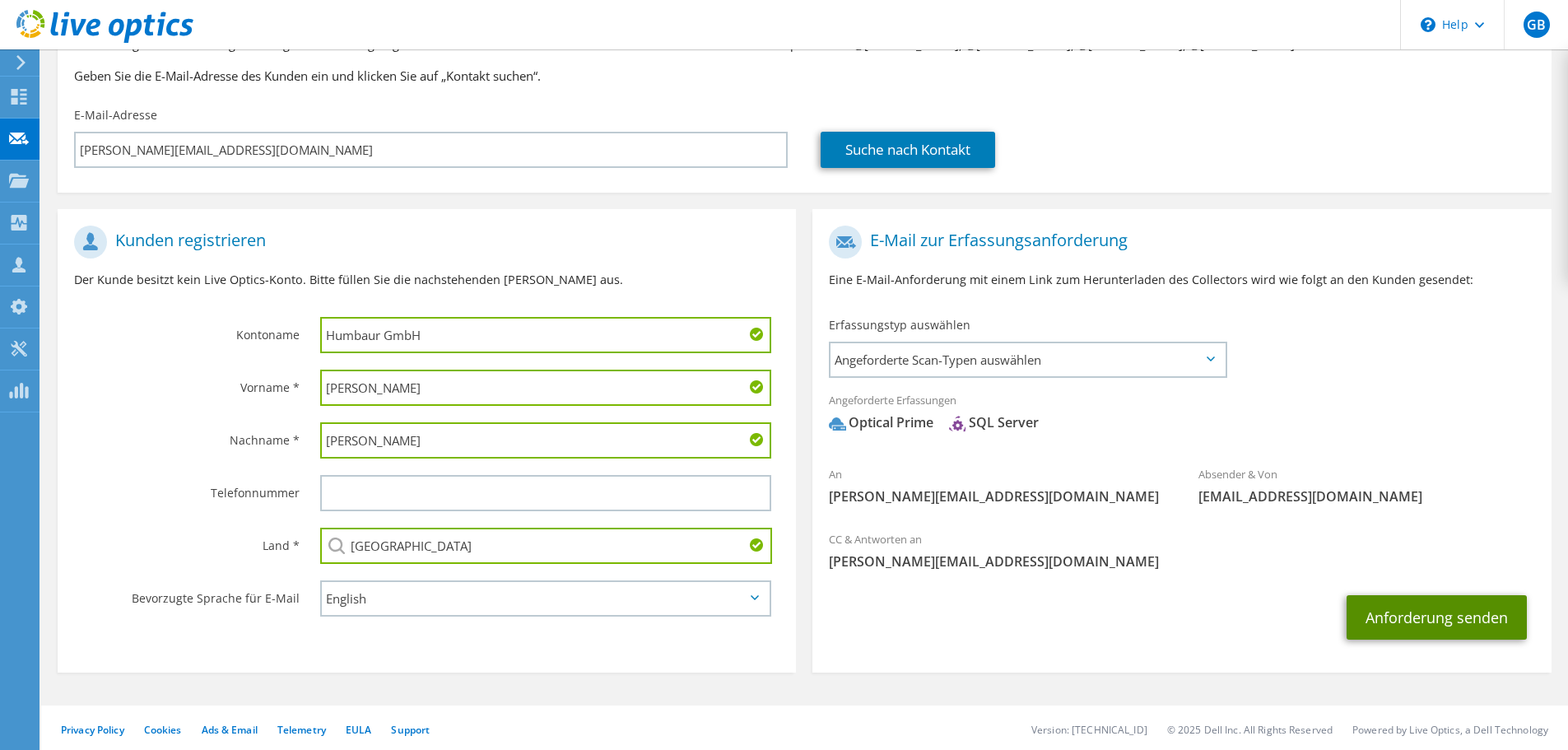
click at [1437, 624] on button "Anforderung senden" at bounding box center [1437, 617] width 180 height 45
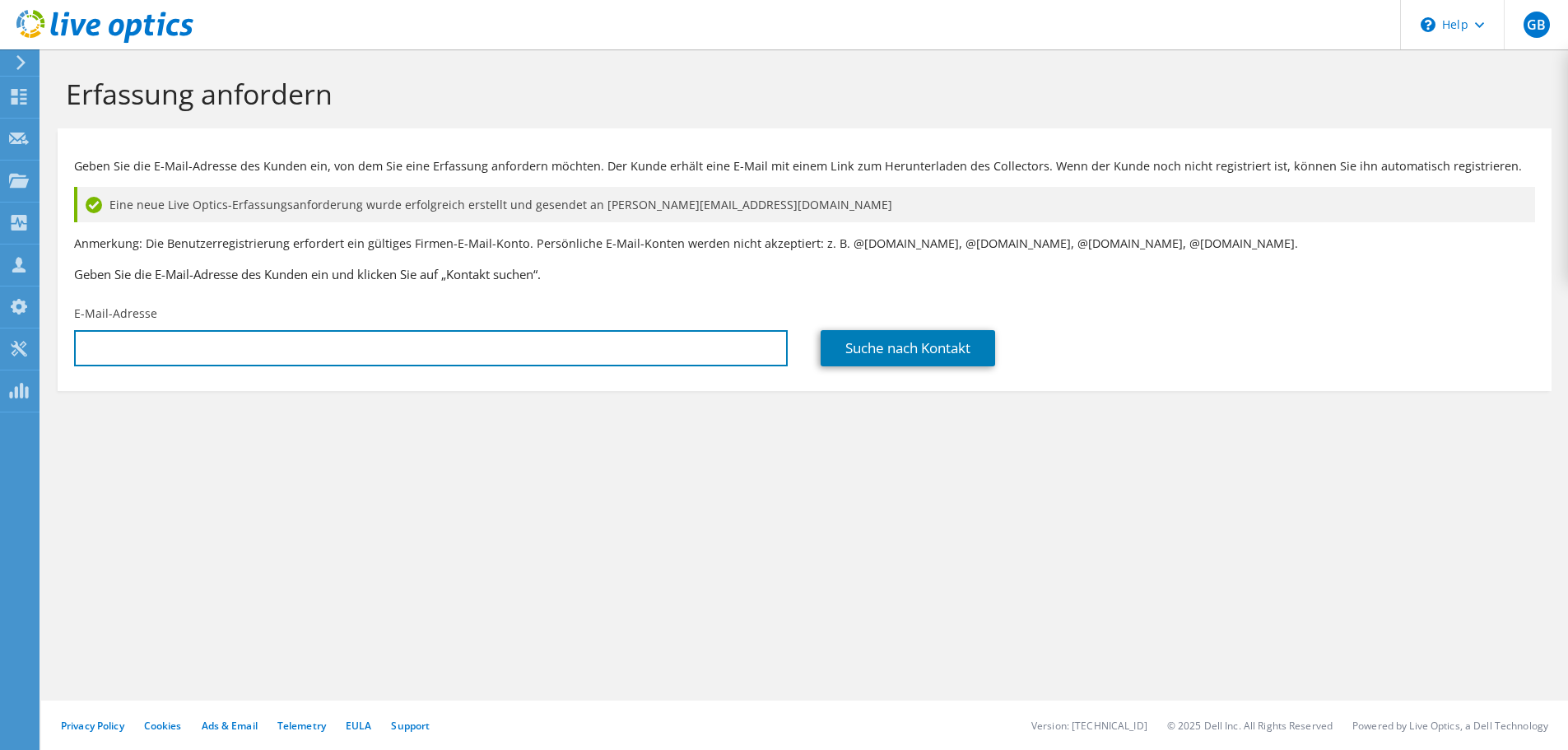
type input "[PERSON_NAME][EMAIL_ADDRESS][PERSON_NAME][DOMAIN_NAME]"
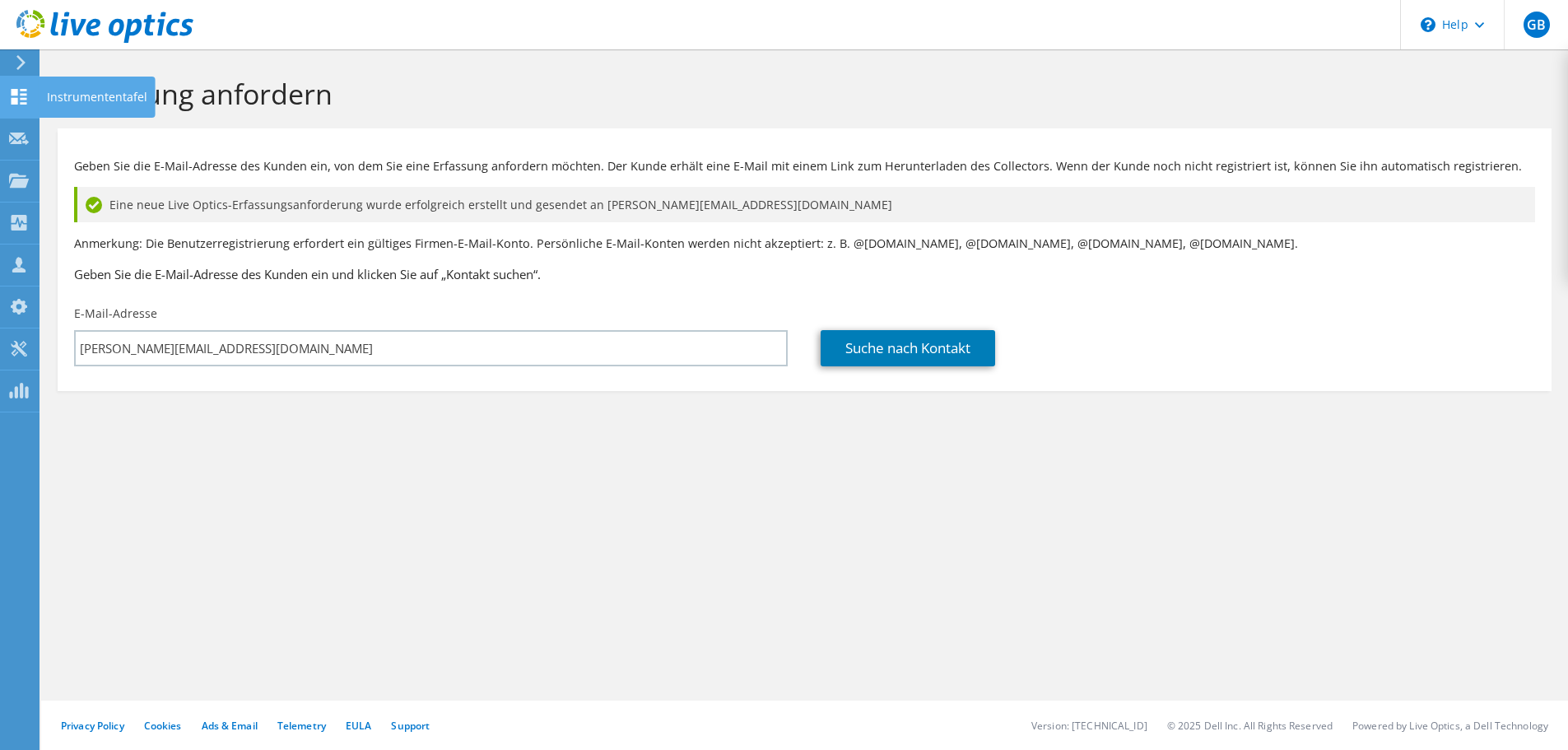
click at [9, 93] on icon at bounding box center [19, 97] width 20 height 15
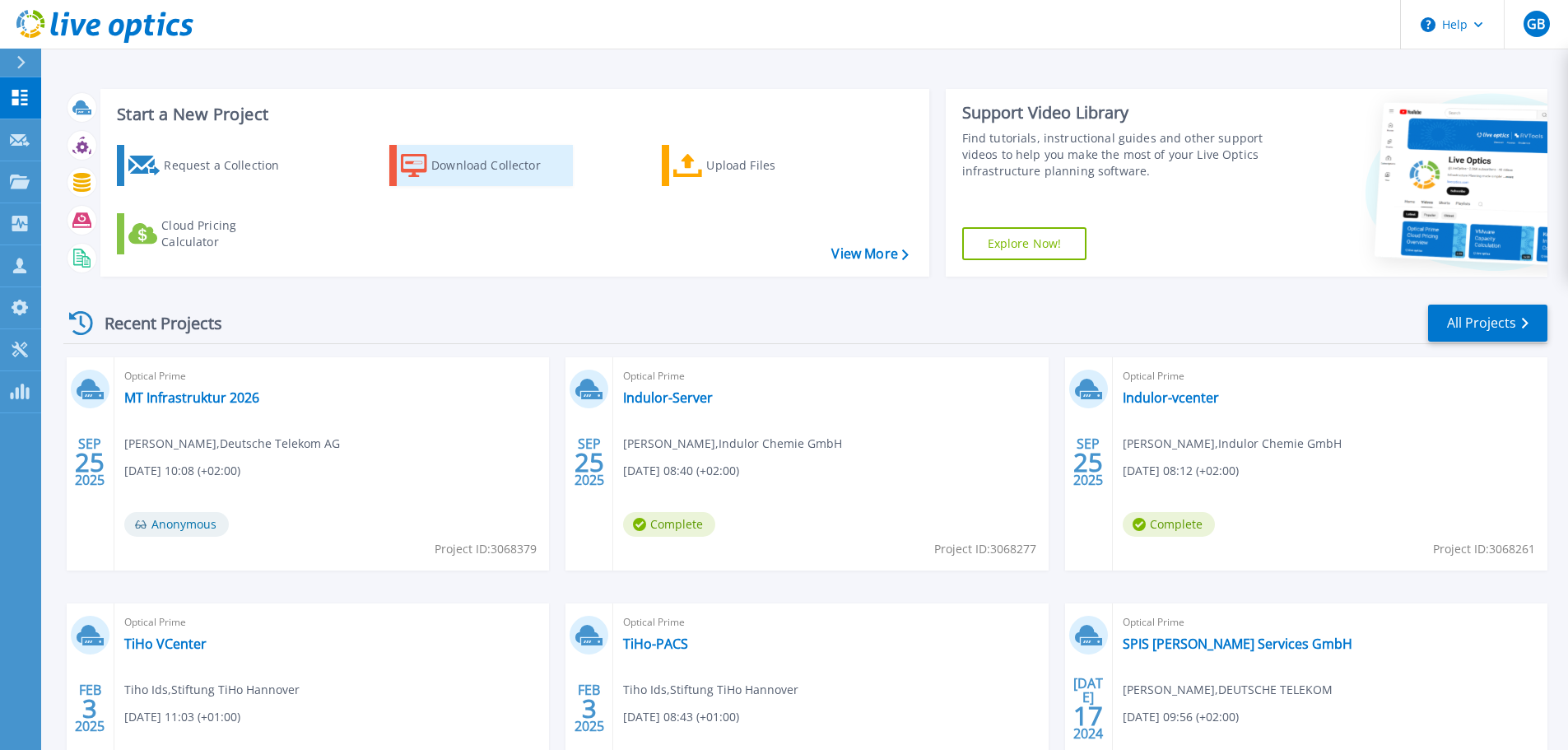
click at [438, 160] on div "Download Collector" at bounding box center [496, 165] width 132 height 33
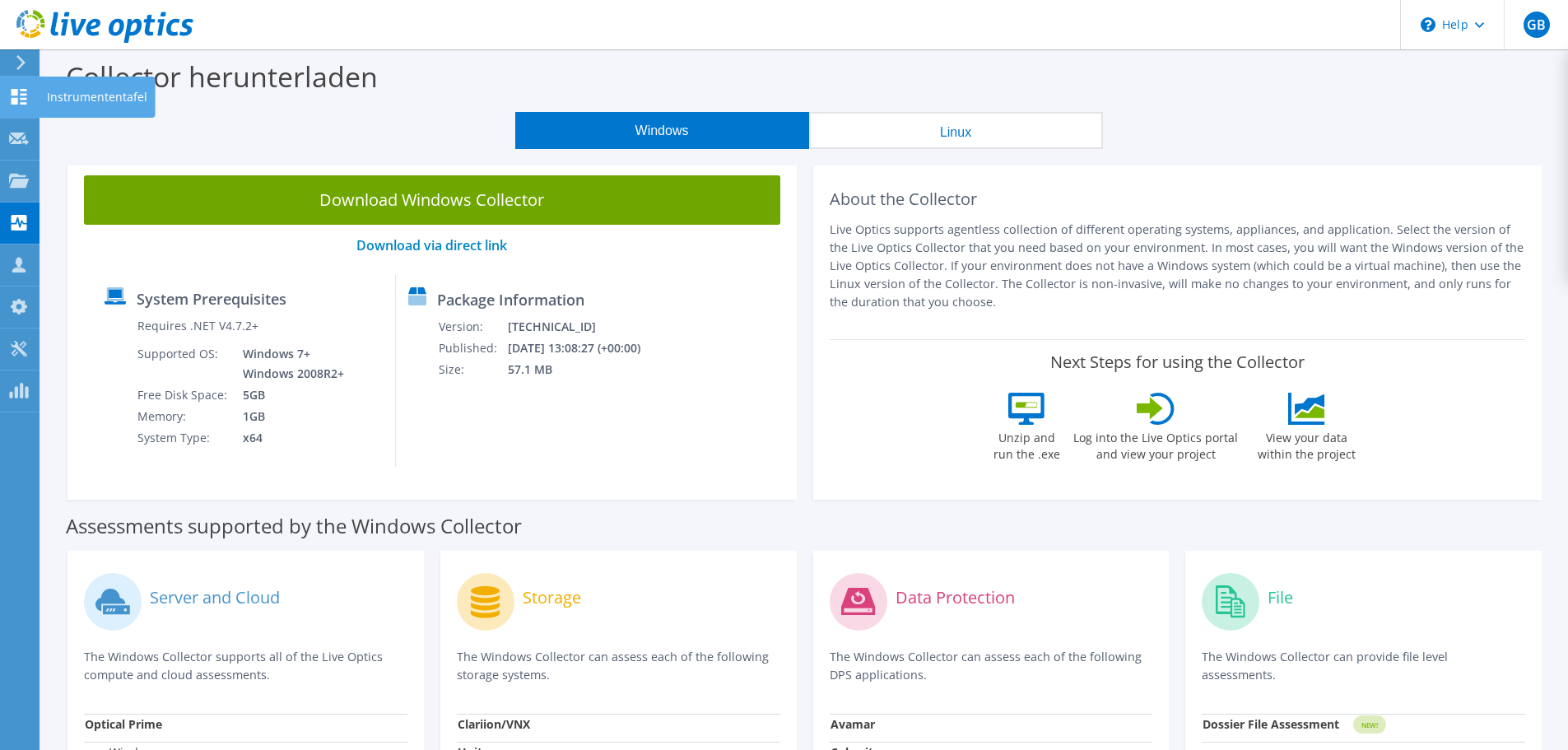
click at [18, 98] on icon at bounding box center [19, 97] width 20 height 15
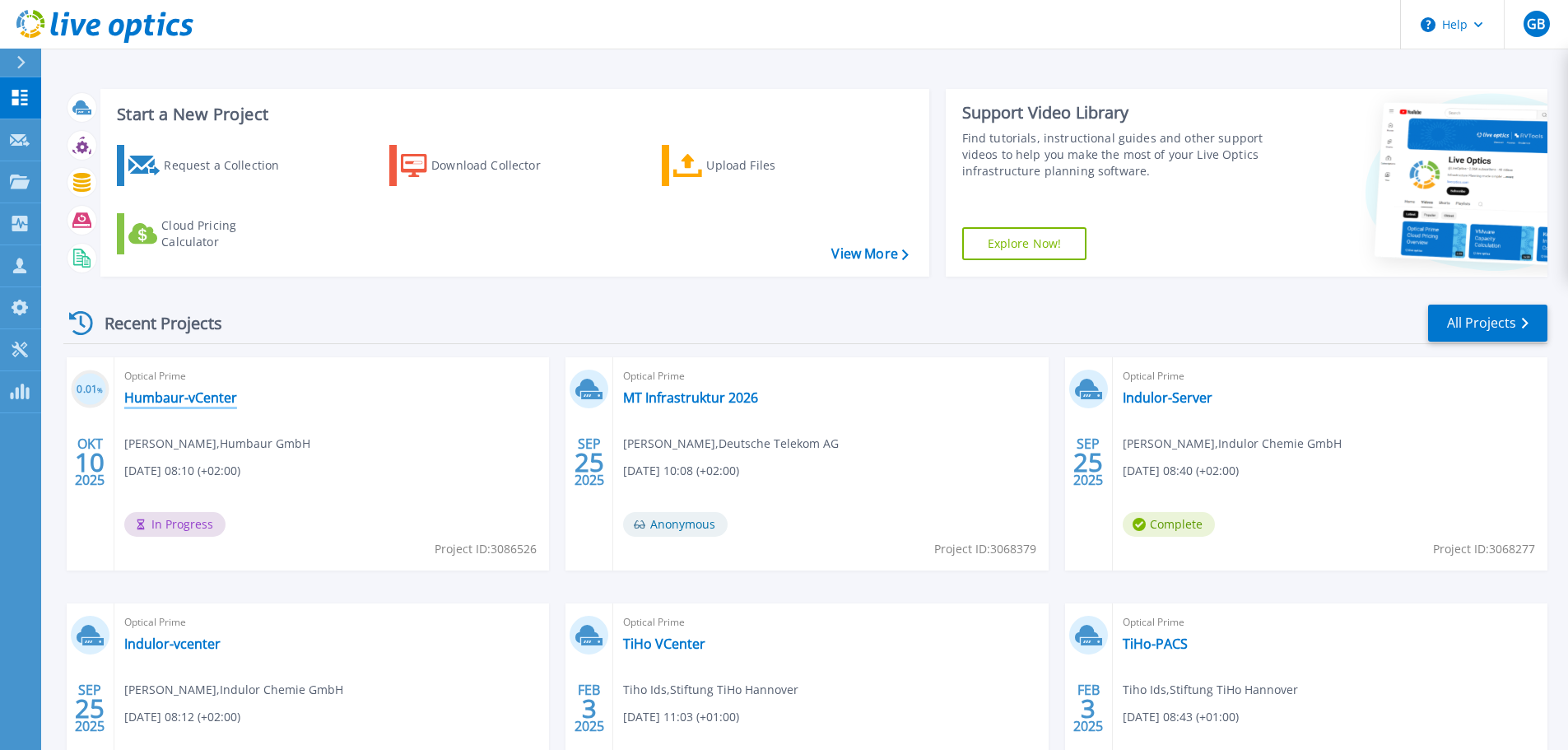
click at [189, 401] on link "Humbaur-vCenter" at bounding box center [180, 397] width 113 height 16
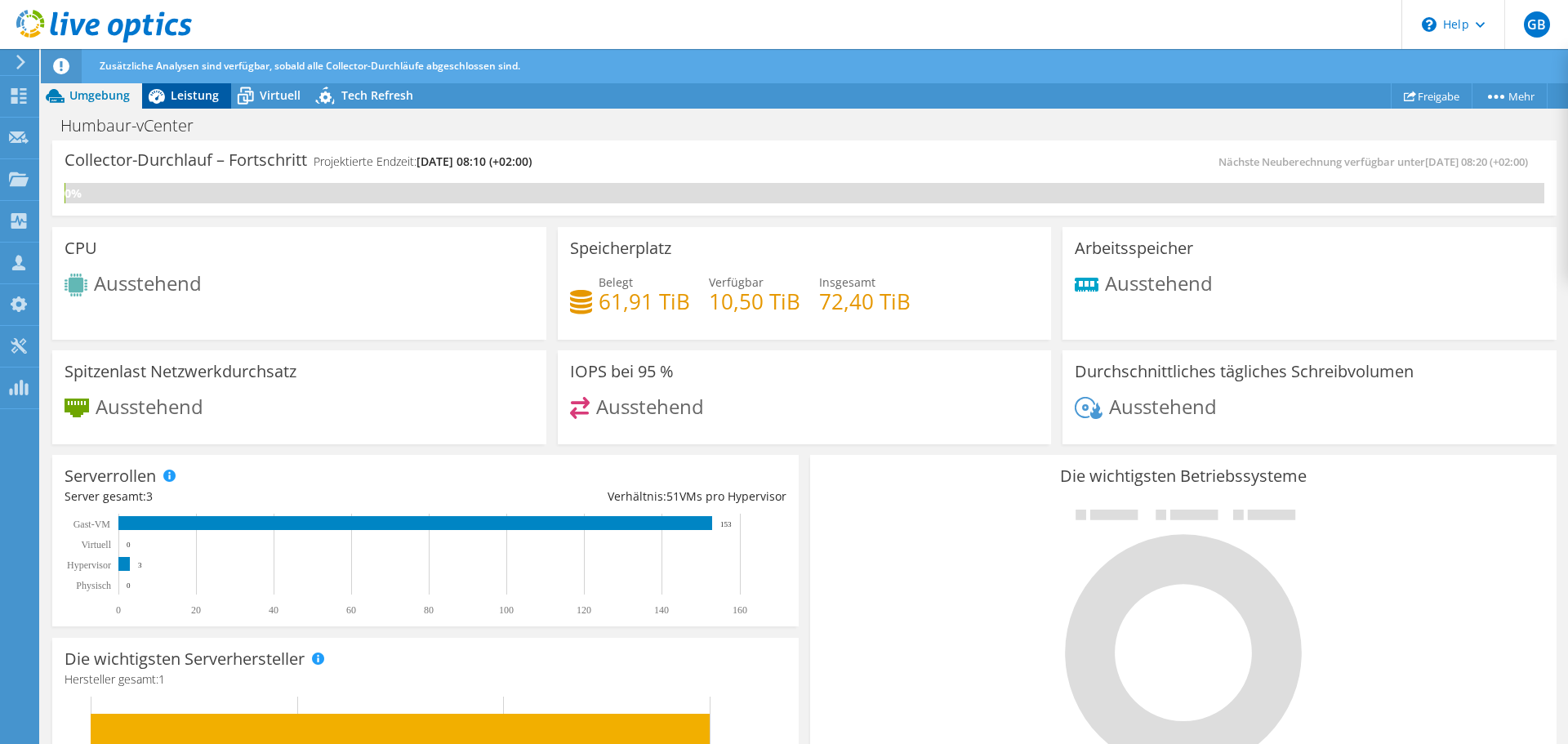
click at [183, 91] on span "Leistung" at bounding box center [194, 95] width 48 height 15
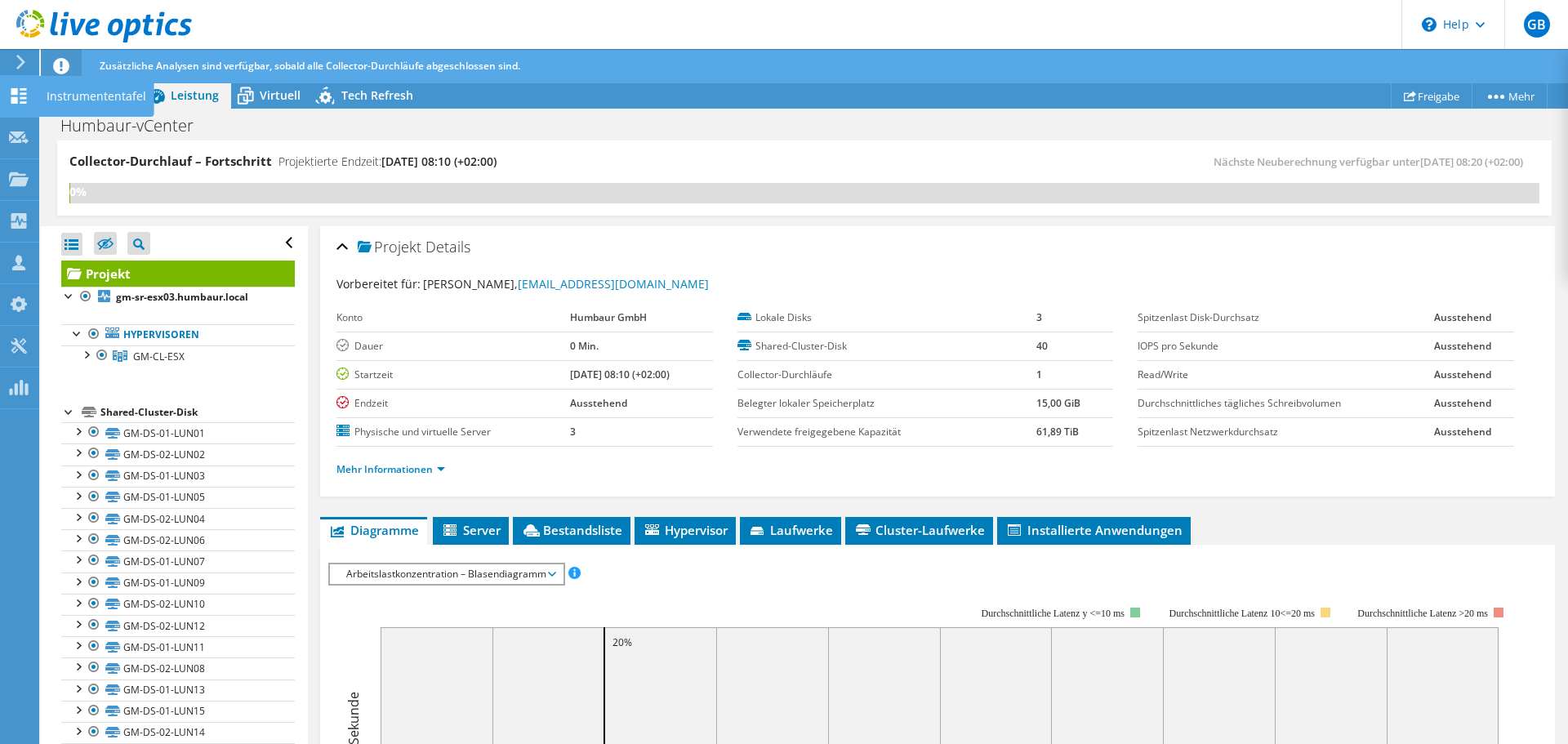
click at [17, 94] on use at bounding box center [19, 96] width 15 height 15
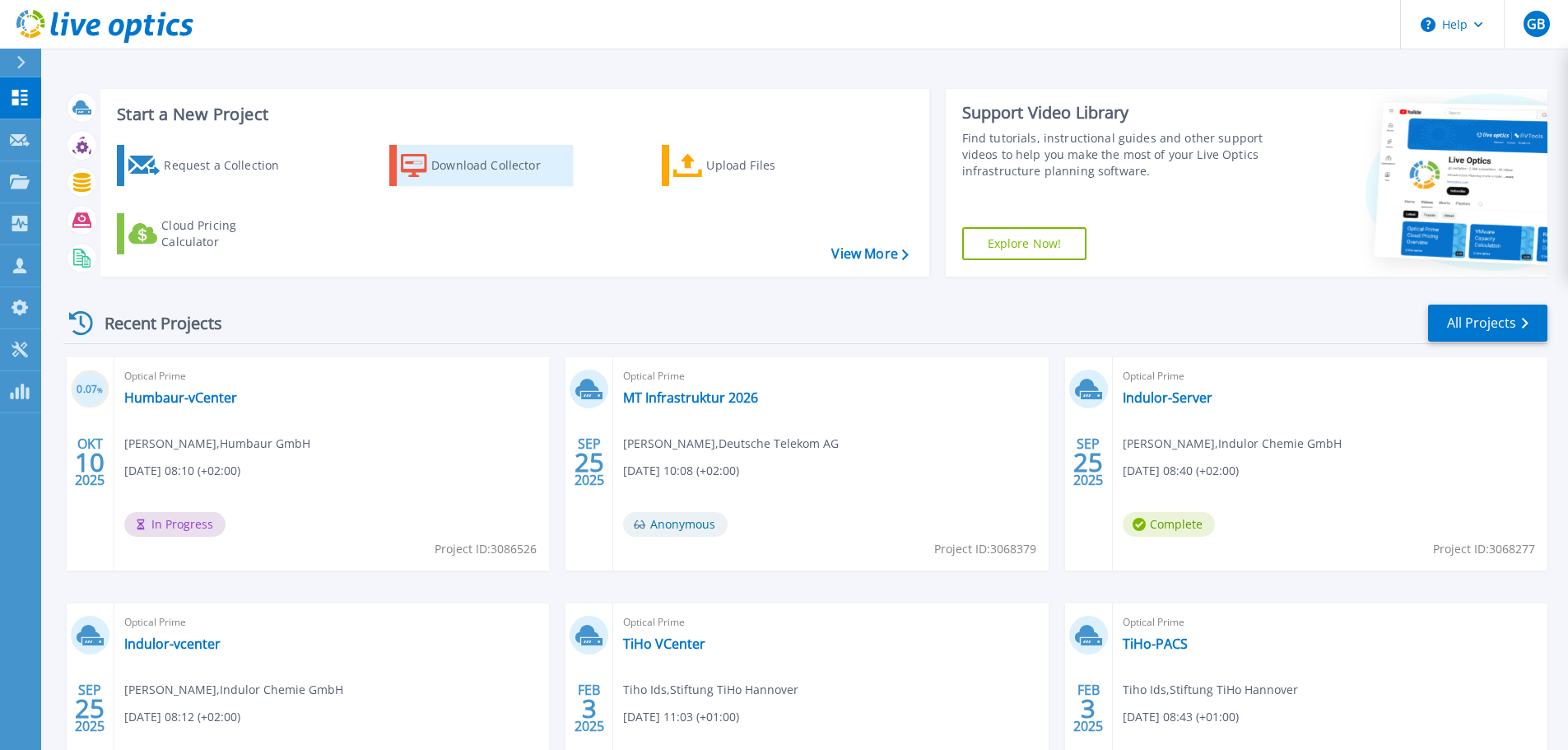
click at [459, 168] on div "Download Collector" at bounding box center [496, 165] width 132 height 33
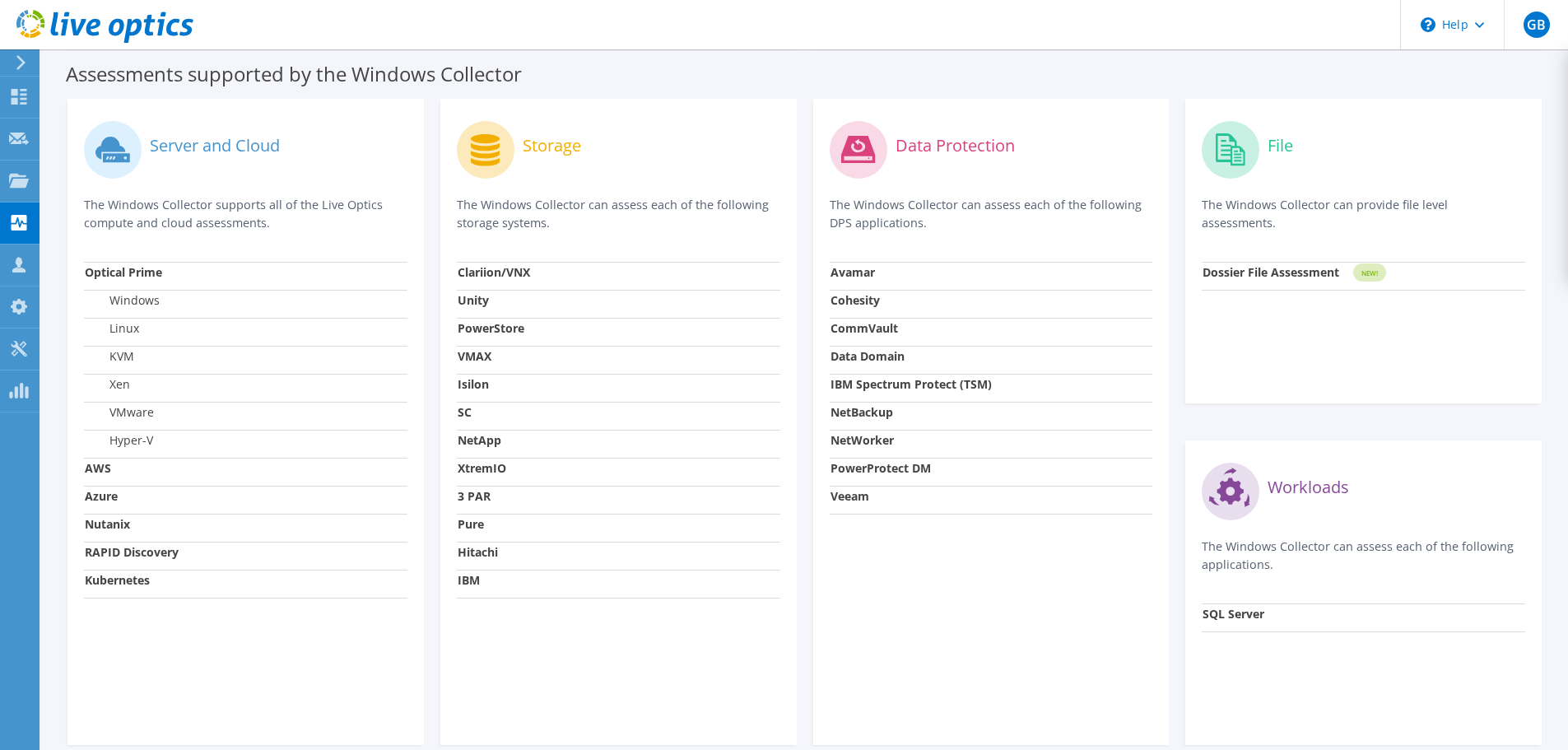
scroll to position [531, 0]
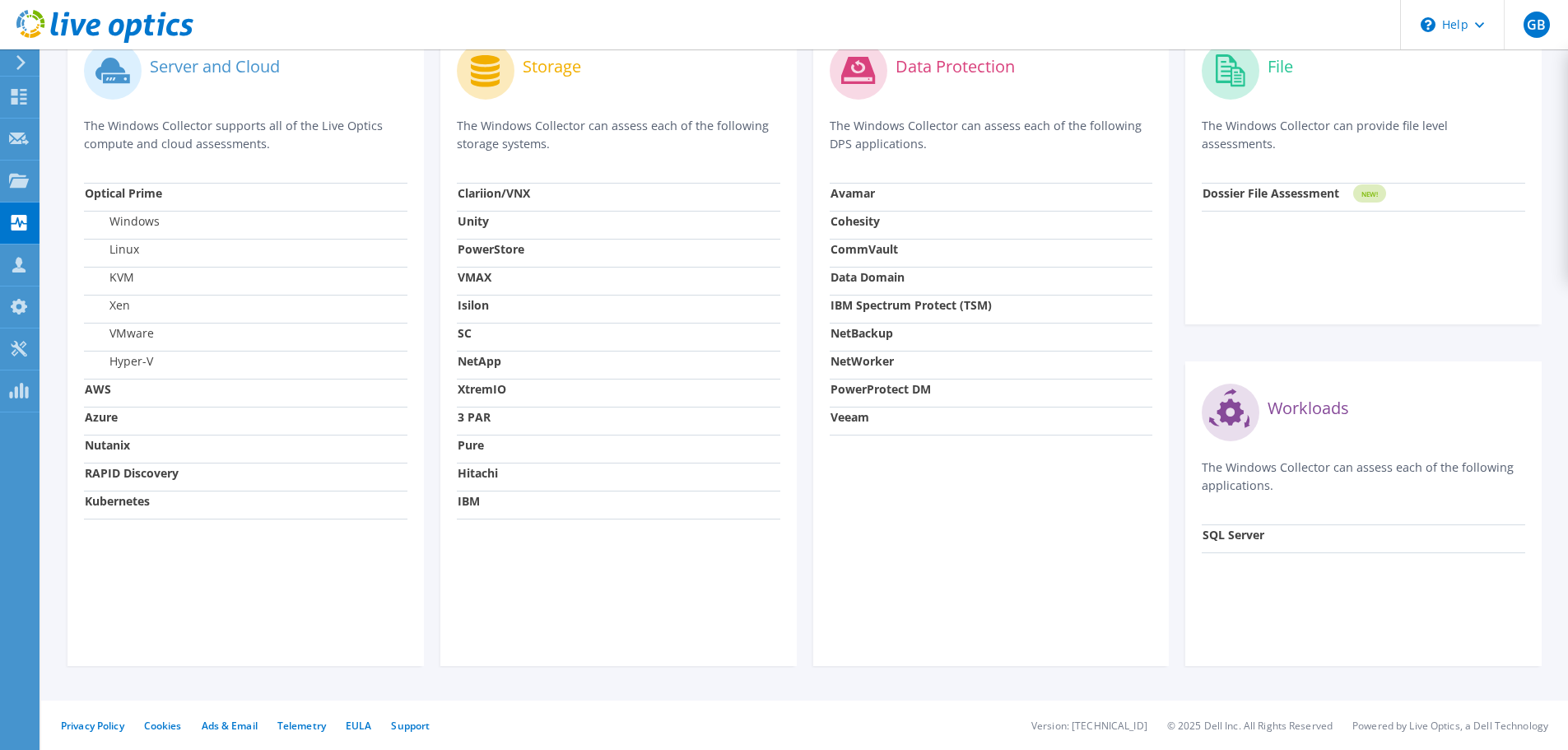
click at [1292, 438] on div "Workloads" at bounding box center [1363, 412] width 324 height 68
click at [1229, 423] on icon at bounding box center [1230, 412] width 27 height 27
click at [1223, 422] on icon at bounding box center [1230, 412] width 27 height 27
click at [1402, 479] on p "The Windows Collector can assess each of the following applications." at bounding box center [1363, 477] width 324 height 36
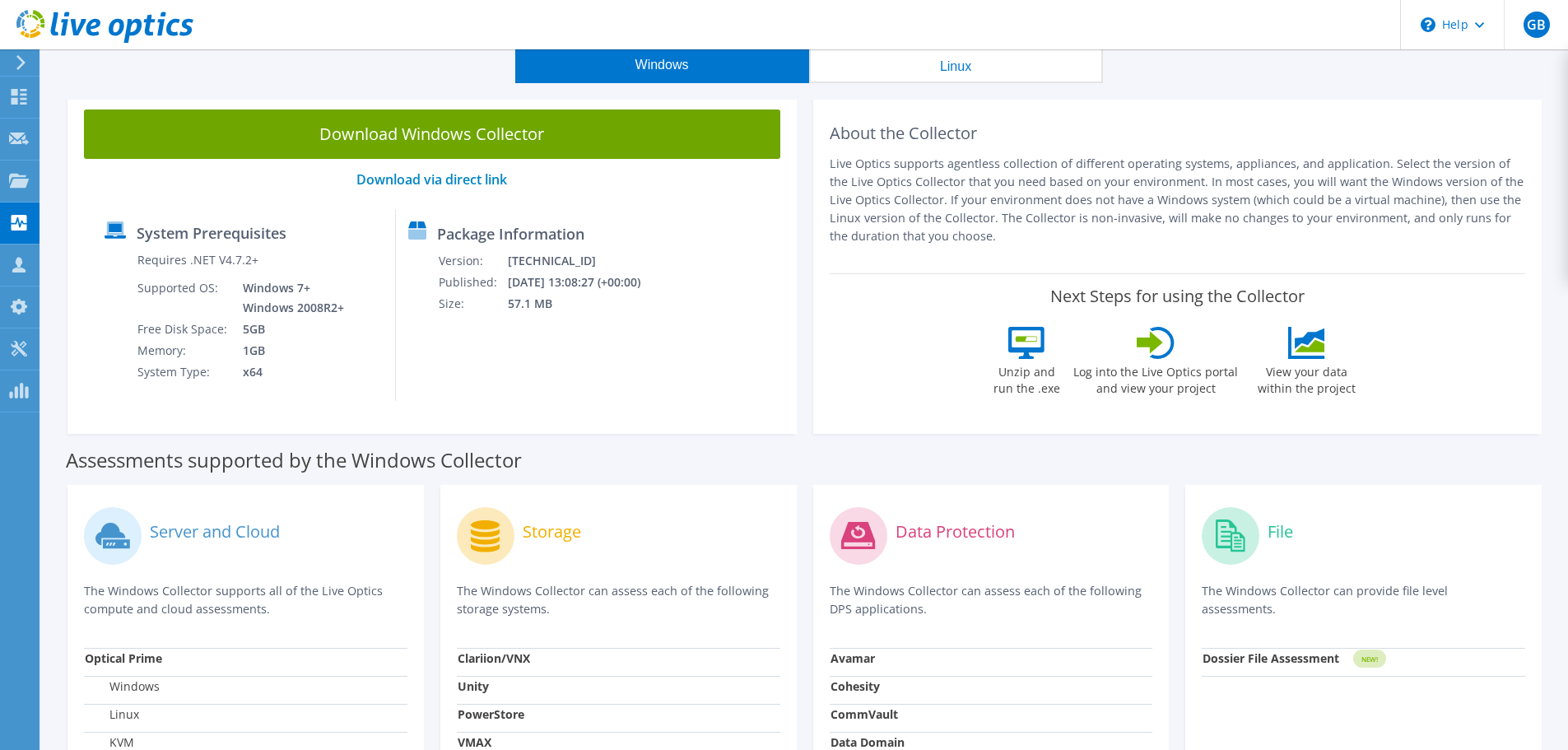
scroll to position [0, 0]
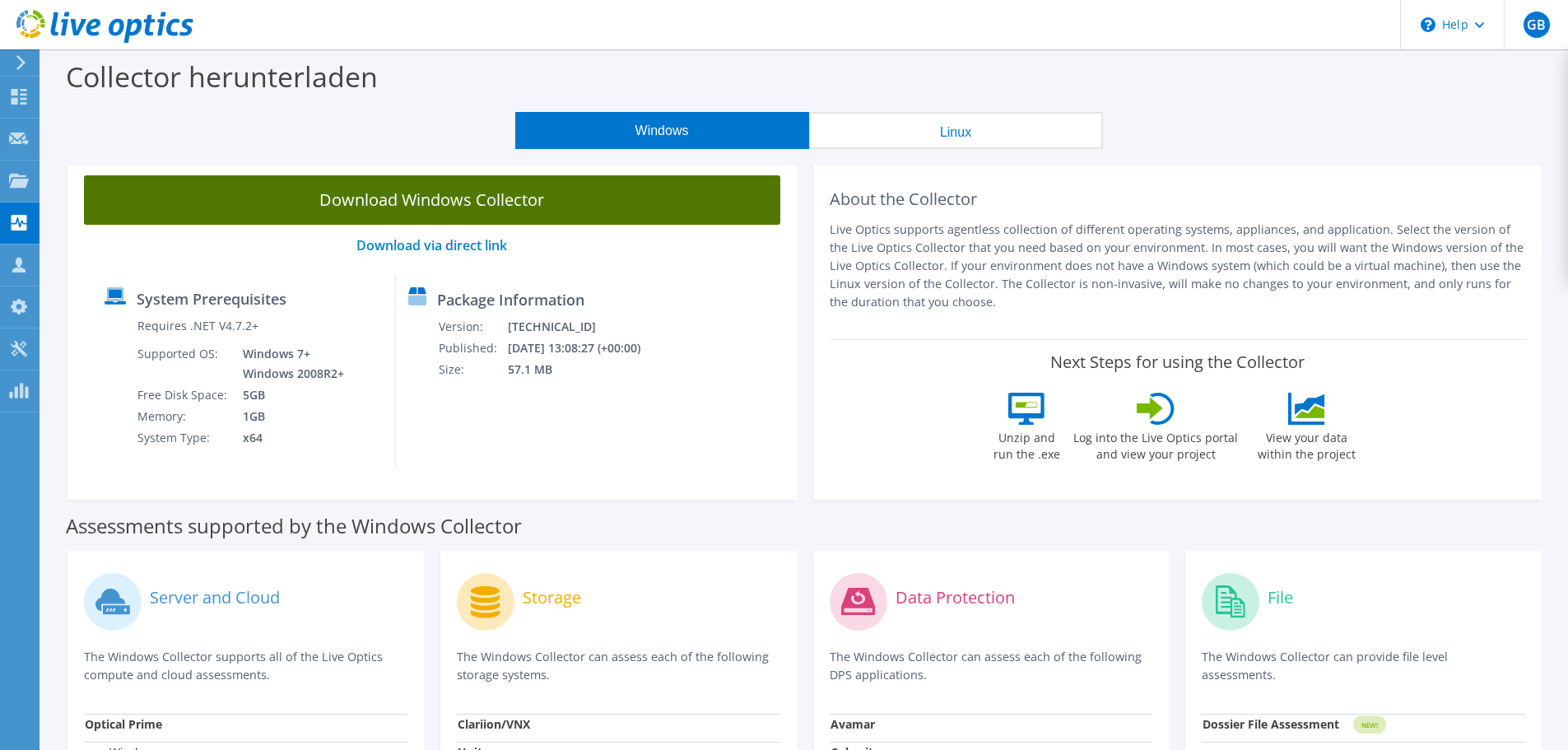
click at [463, 199] on link "Download Windows Collector" at bounding box center [432, 200] width 697 height 49
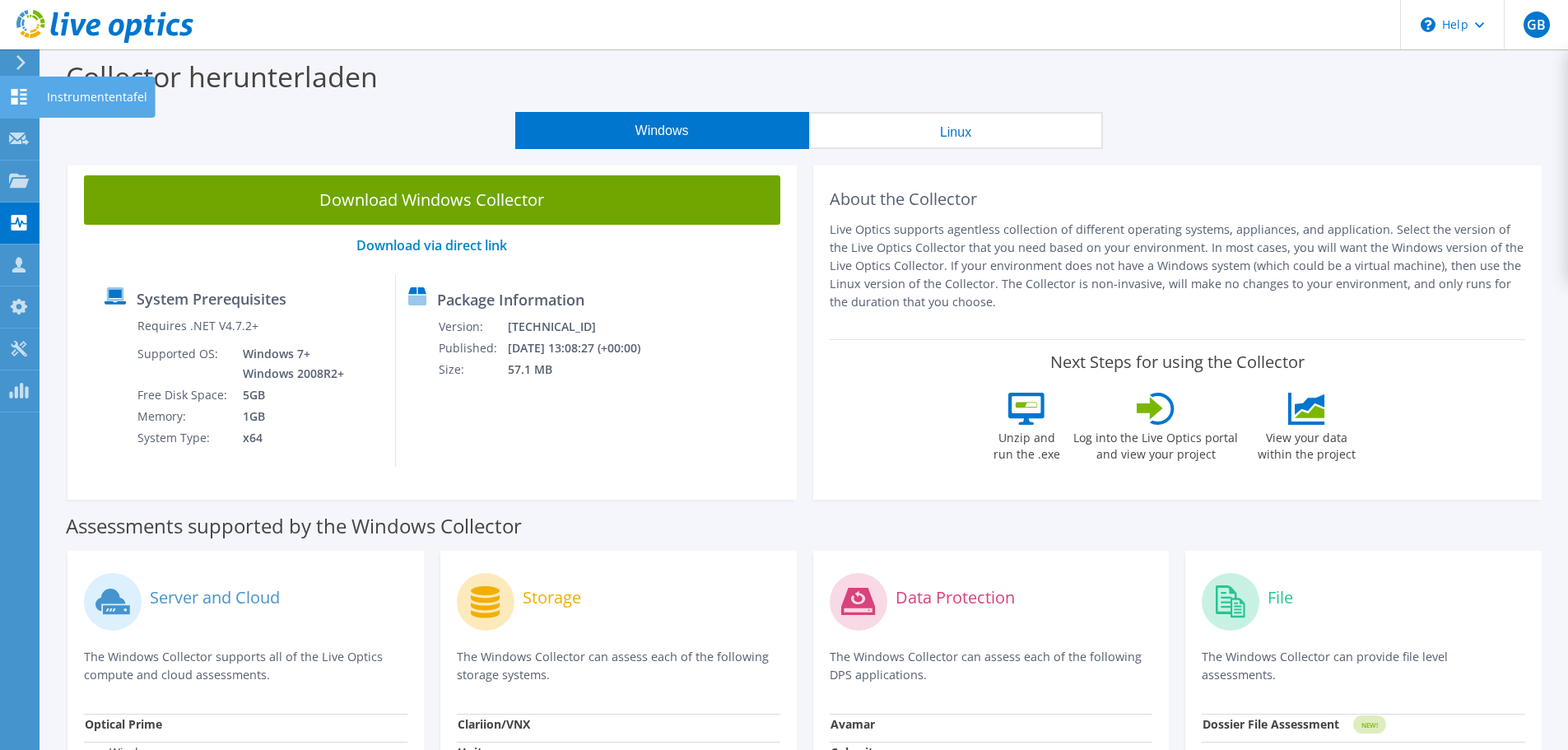
click at [18, 95] on icon at bounding box center [19, 97] width 20 height 15
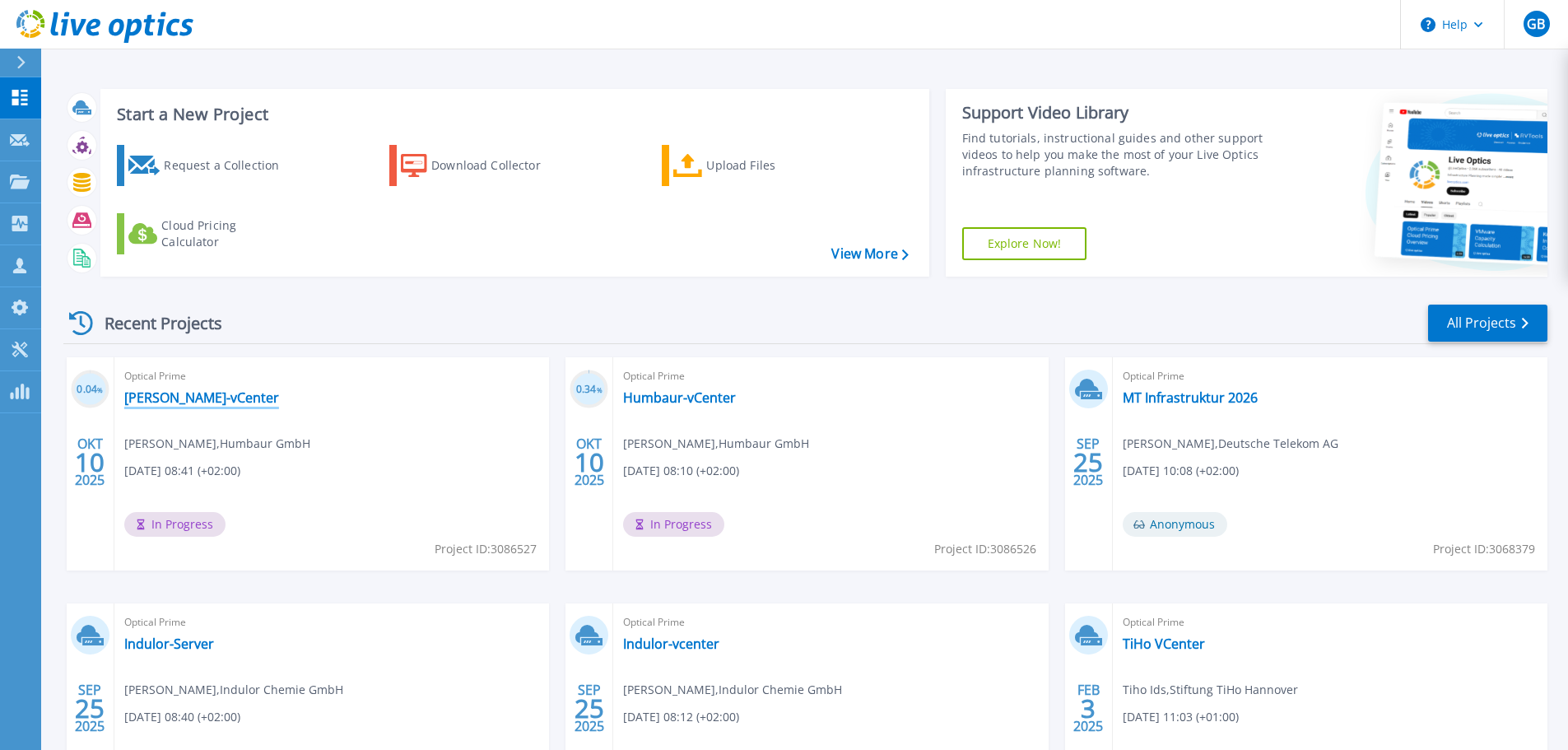
click at [194, 400] on link "[PERSON_NAME]-vCenter" at bounding box center [201, 397] width 155 height 16
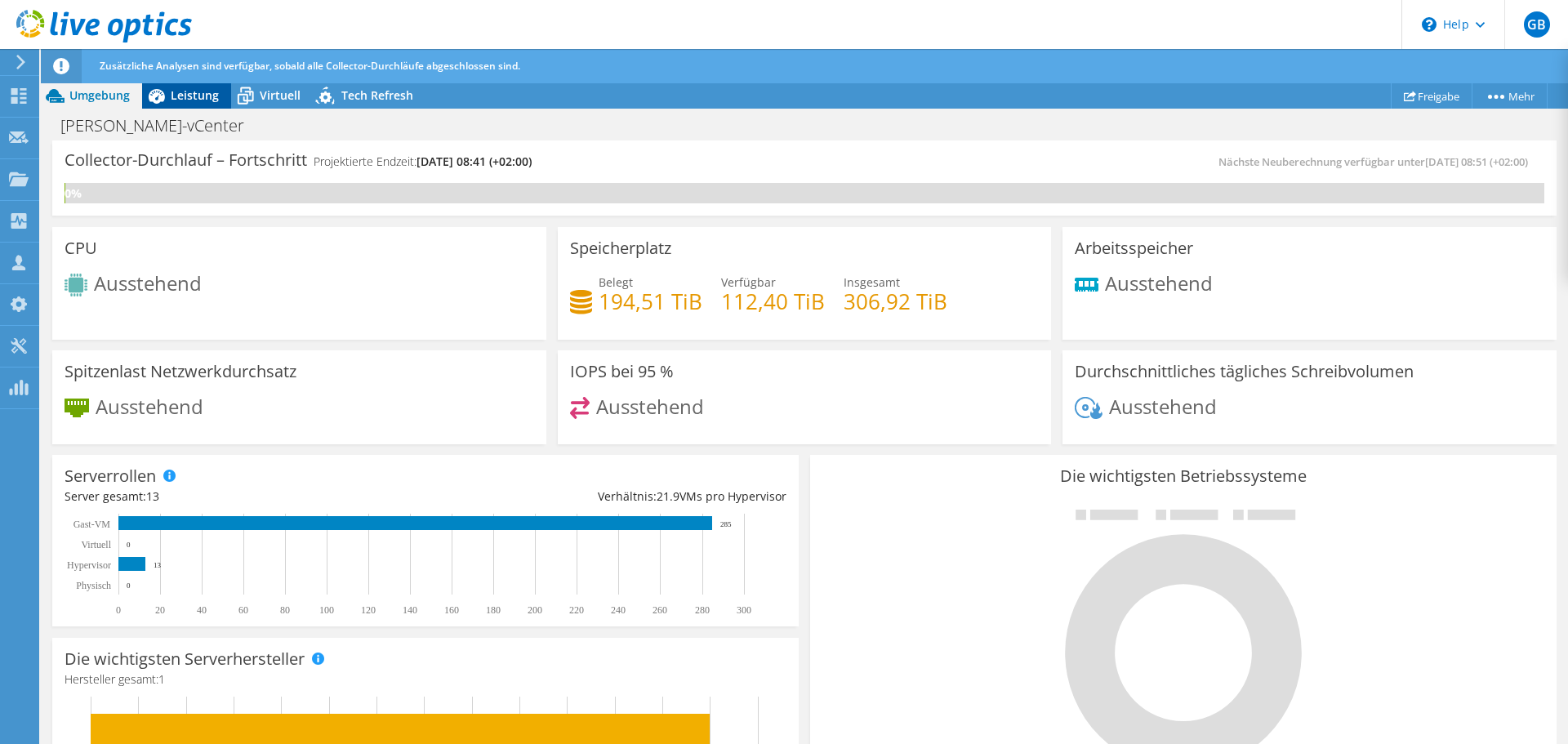
click at [186, 96] on span "Leistung" at bounding box center [194, 95] width 48 height 15
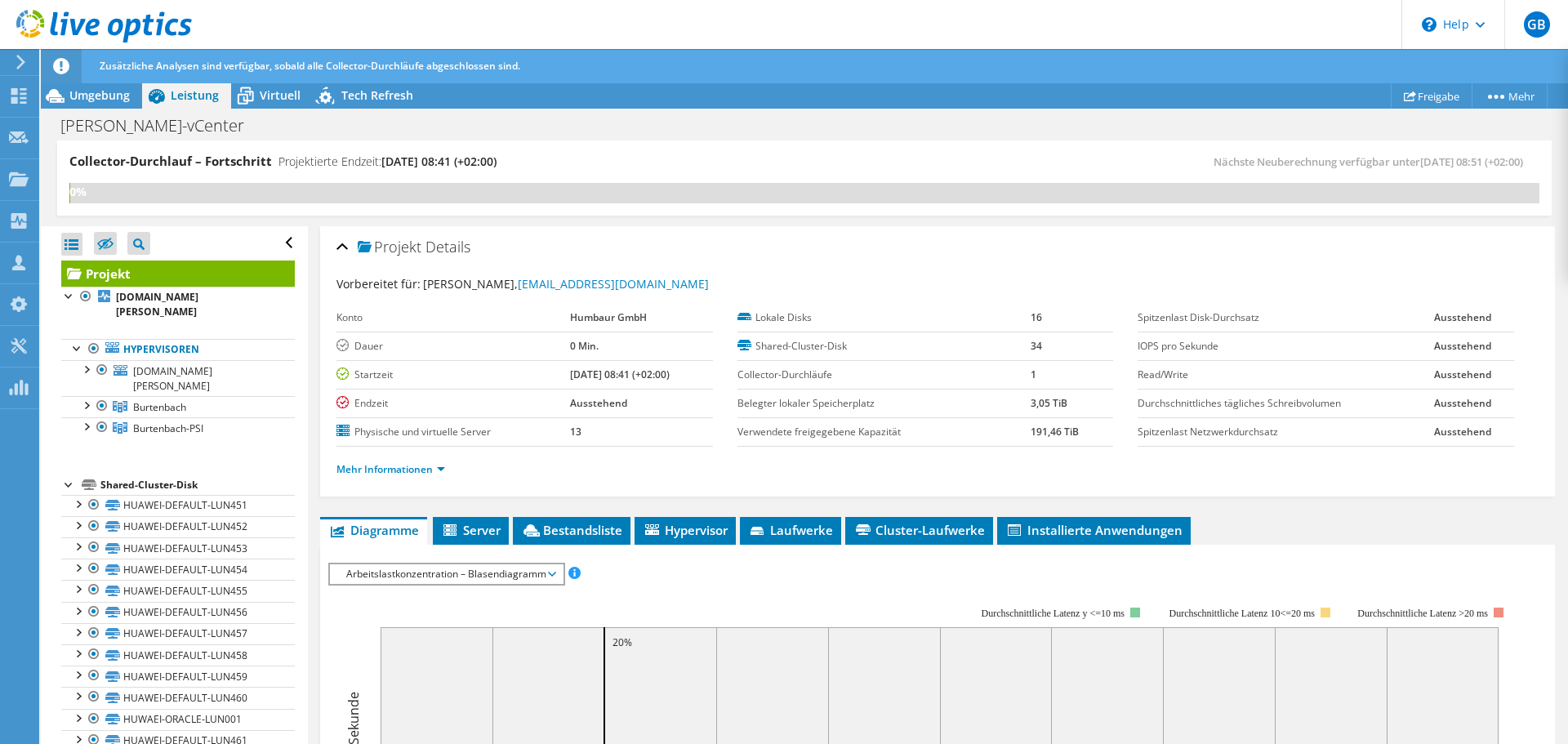
click at [1281, 140] on div "Collector-Durchlauf – Fortschritt Projektierte Endzeit: [DATE] 08:41 (+02:00) N…" at bounding box center [804, 178] width 1495 height 75
click at [22, 95] on icon at bounding box center [19, 96] width 20 height 15
